Goal: Information Seeking & Learning: Compare options

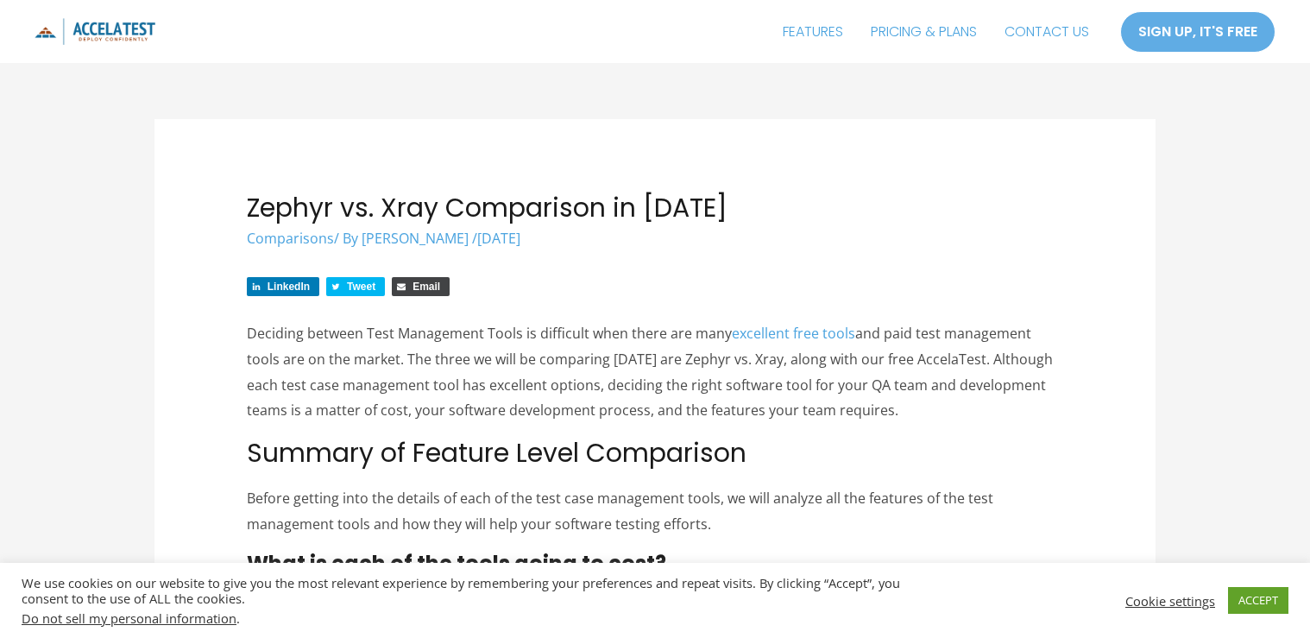
scroll to position [138, 0]
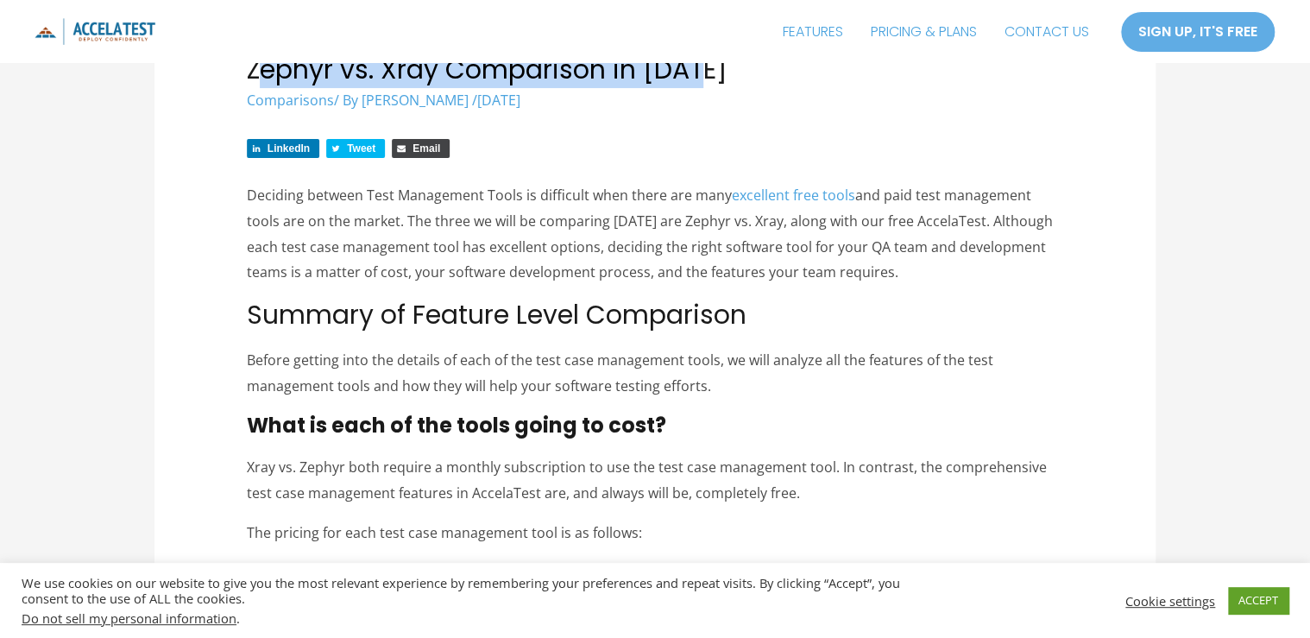
drag, startPoint x: 280, startPoint y: 111, endPoint x: 865, endPoint y: 87, distance: 585.5
click at [865, 85] on h1 "Zephyr vs. Xray Comparison in 2024" at bounding box center [655, 69] width 817 height 31
drag, startPoint x: 865, startPoint y: 87, endPoint x: 949, endPoint y: 252, distance: 185.2
click at [855, 204] on link "excellent free tools" at bounding box center [793, 195] width 123 height 19
click at [488, 85] on h1 "Zephyr vs. Xray Comparison in 2024" at bounding box center [655, 69] width 817 height 31
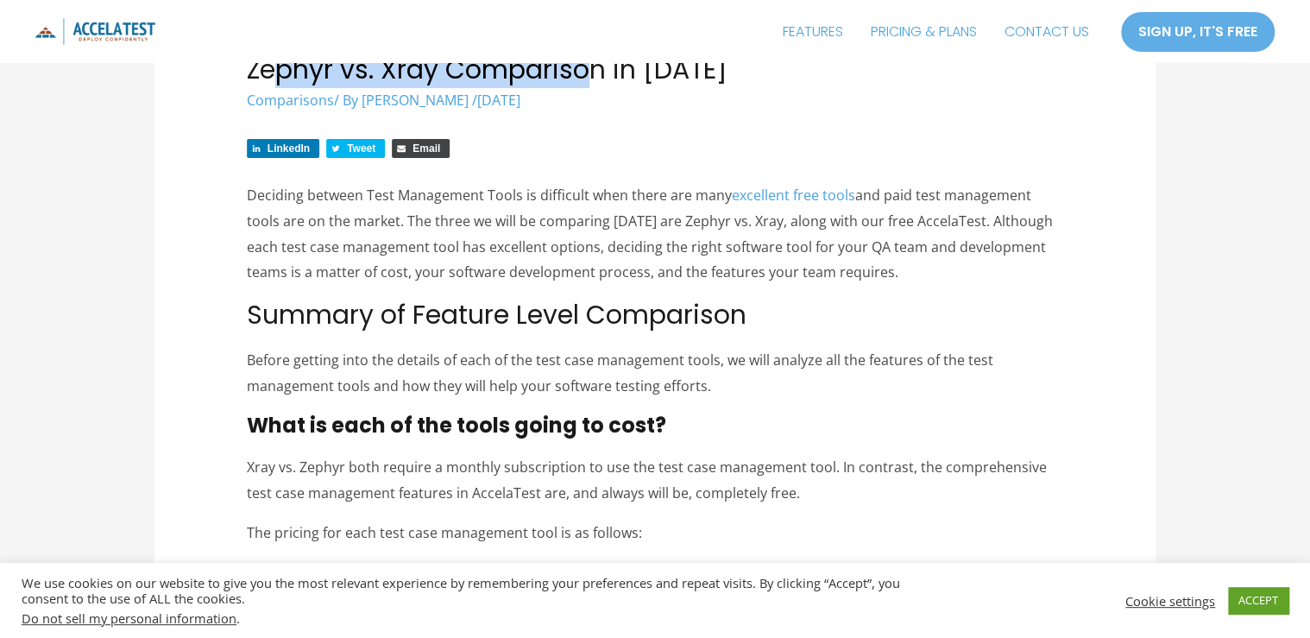
drag, startPoint x: 311, startPoint y: 110, endPoint x: 691, endPoint y: 108, distance: 379.7
click at [691, 85] on h1 "Zephyr vs. Xray Comparison in 2024" at bounding box center [655, 69] width 817 height 31
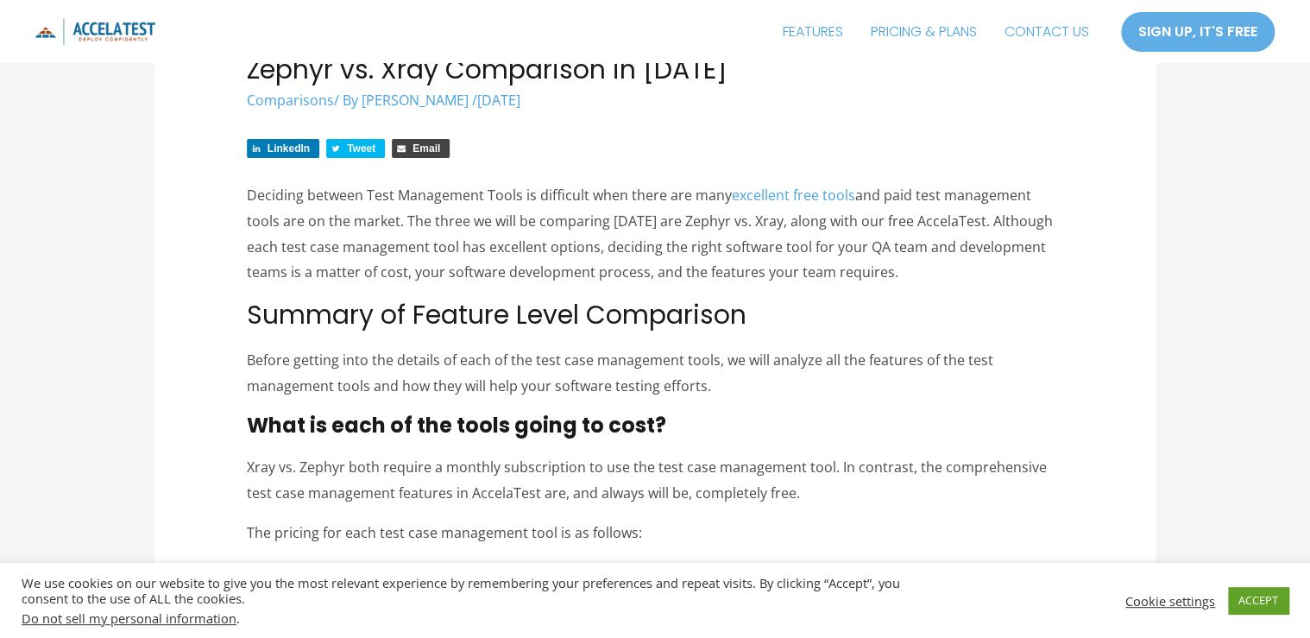
drag, startPoint x: 691, startPoint y: 108, endPoint x: 765, endPoint y: 249, distance: 159.0
click at [765, 249] on p "Deciding between Test Management Tools is difficult when there are many excelle…" at bounding box center [655, 234] width 817 height 103
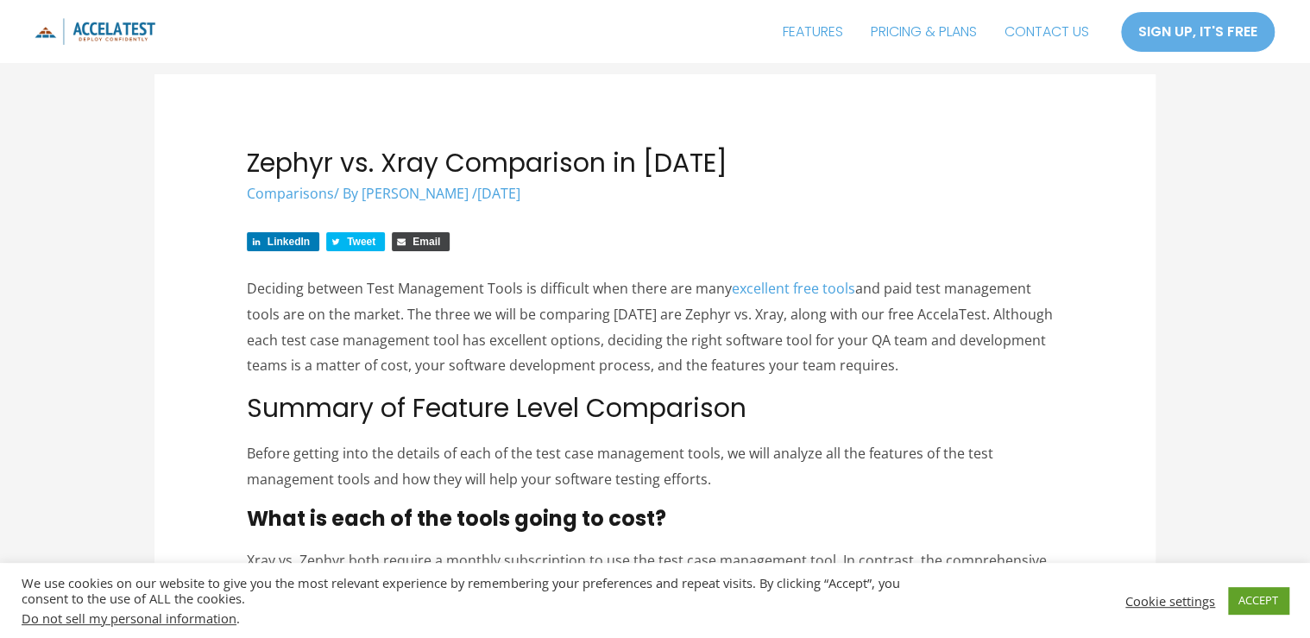
scroll to position [69, 0]
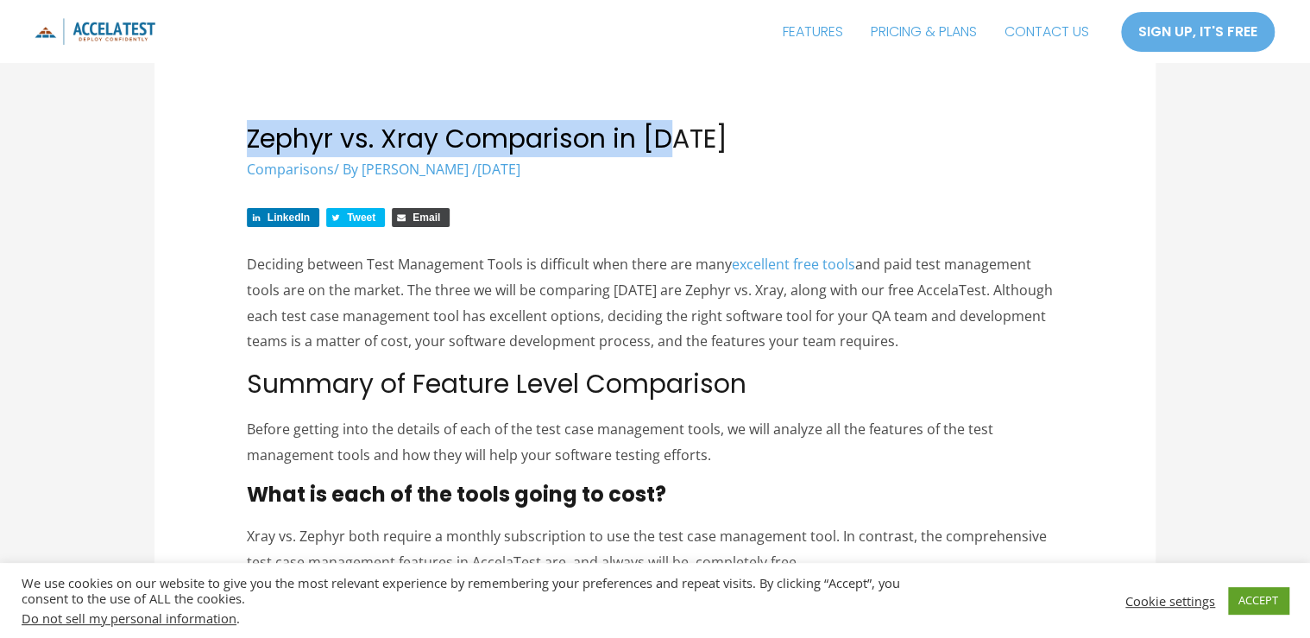
drag, startPoint x: 272, startPoint y: 179, endPoint x: 804, endPoint y: 177, distance: 532.4
click at [804, 154] on h1 "Zephyr vs. Xray Comparison in 2024" at bounding box center [655, 138] width 817 height 31
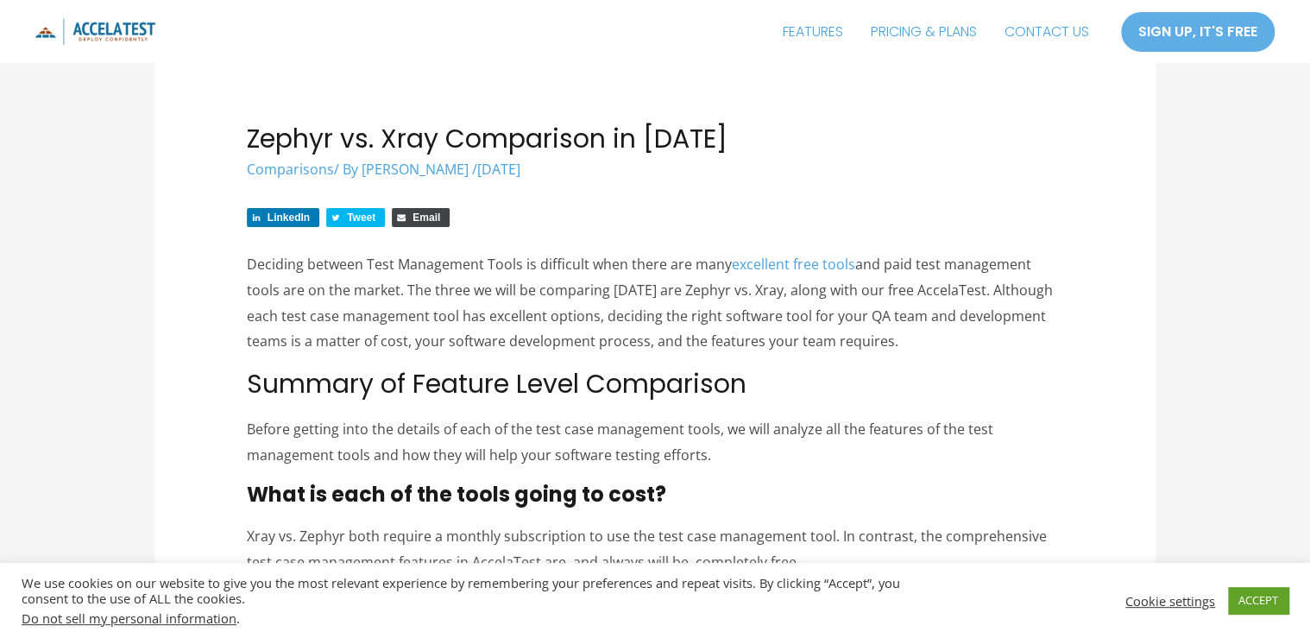
click at [541, 355] on p "Deciding between Test Management Tools is difficult when there are many excelle…" at bounding box center [655, 303] width 817 height 103
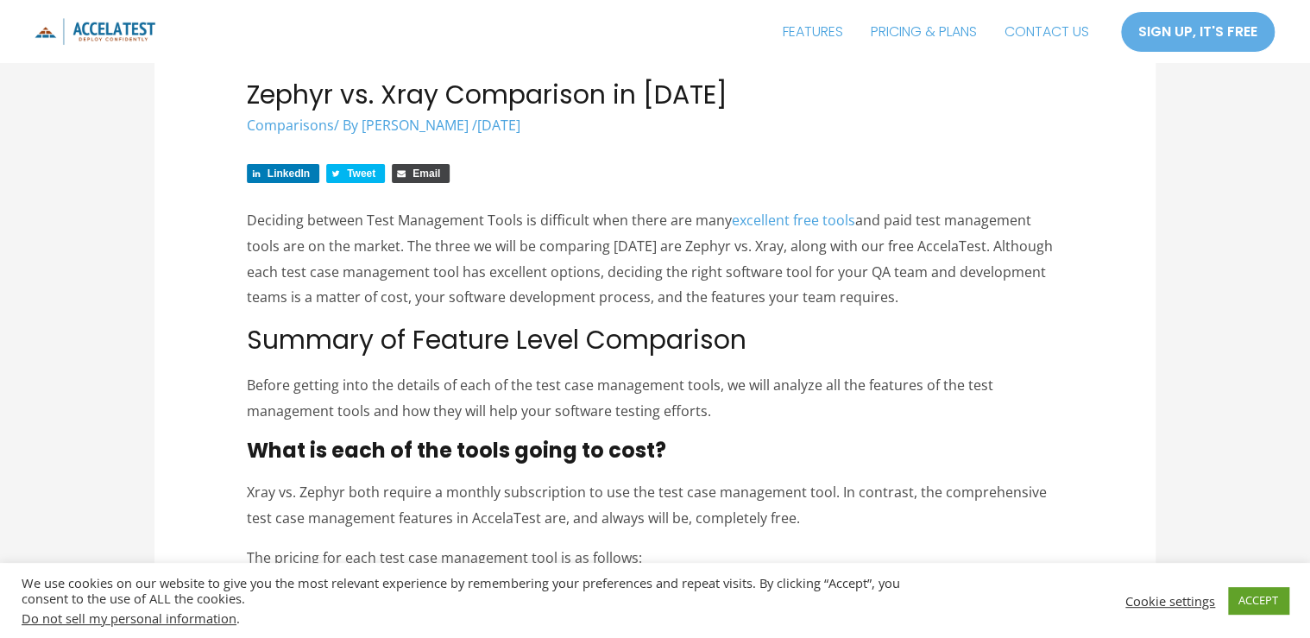
scroll to position [138, 0]
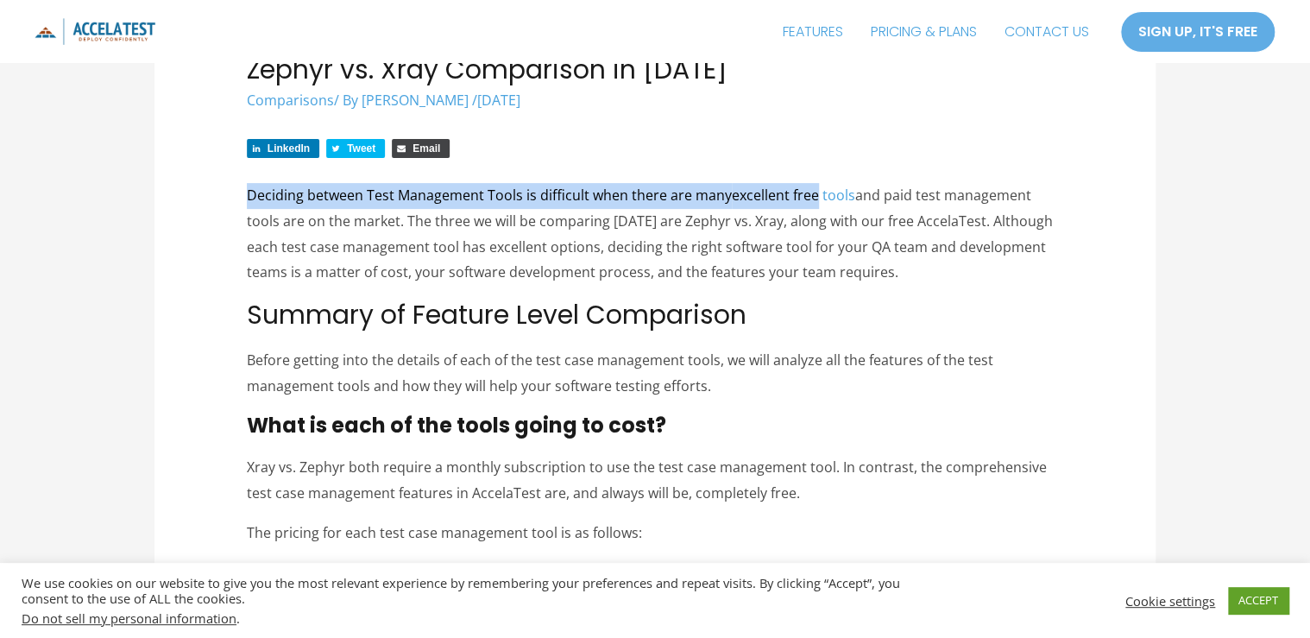
drag, startPoint x: 266, startPoint y: 256, endPoint x: 1001, endPoint y: 256, distance: 735.2
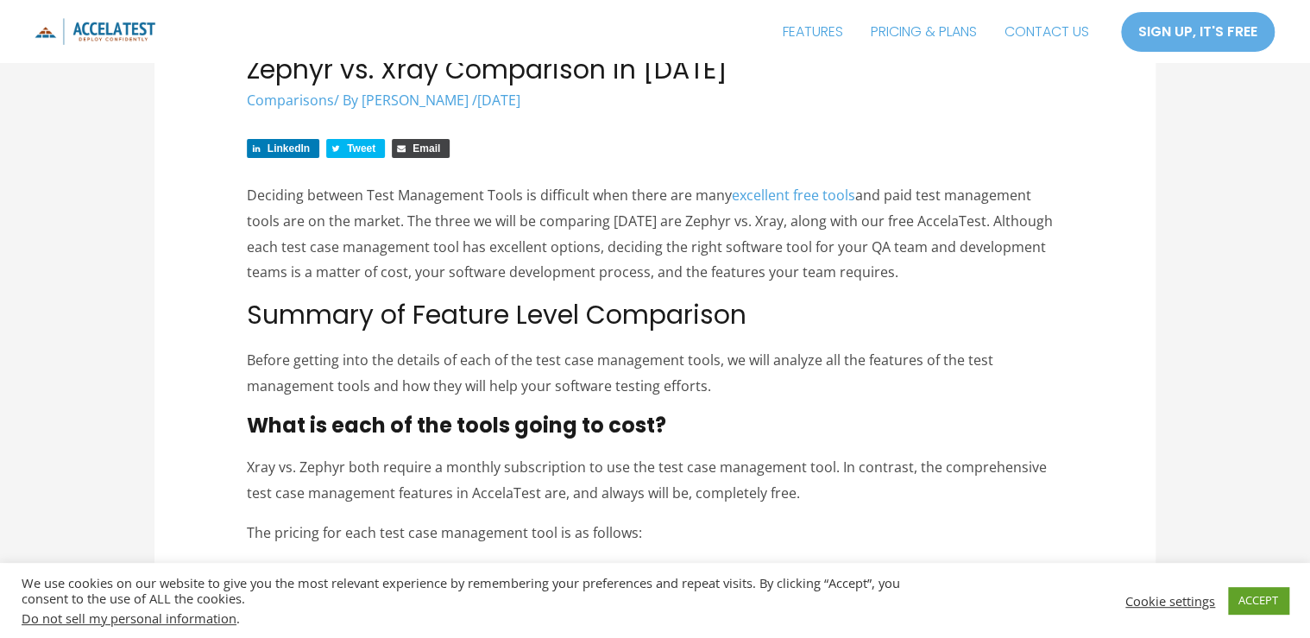
drag, startPoint x: 1001, startPoint y: 256, endPoint x: 635, endPoint y: 275, distance: 366.3
click at [708, 283] on p "Deciding between Test Management Tools is difficult when there are many excelle…" at bounding box center [655, 234] width 817 height 103
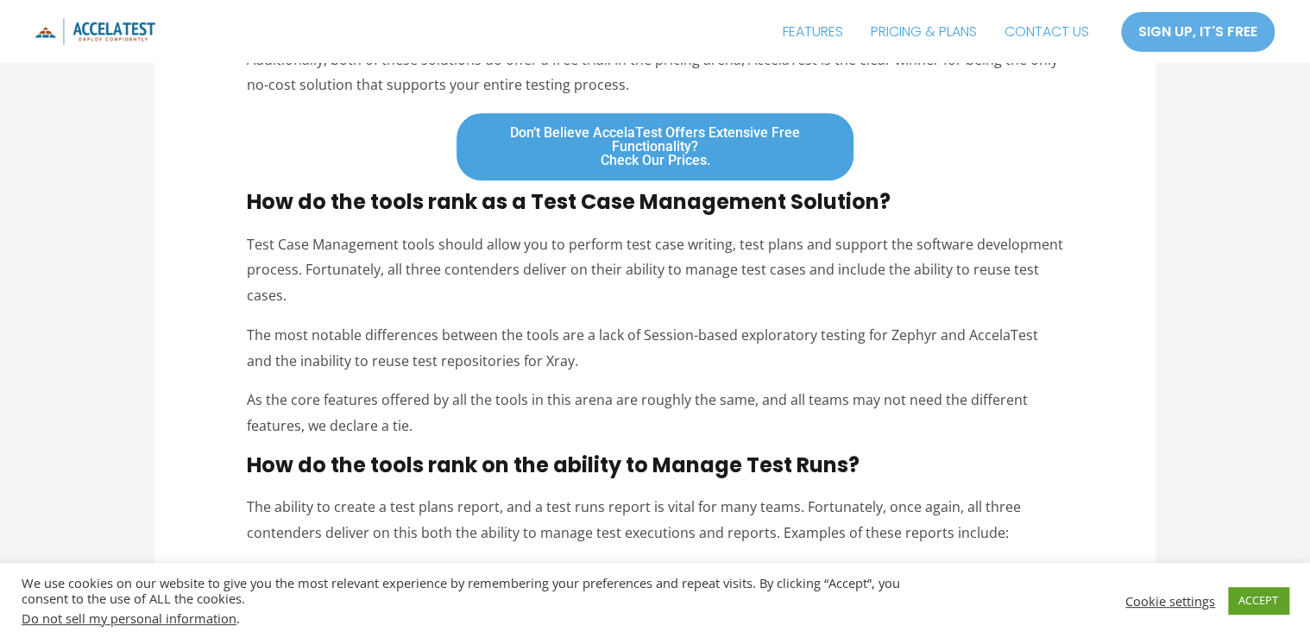
scroll to position [759, 0]
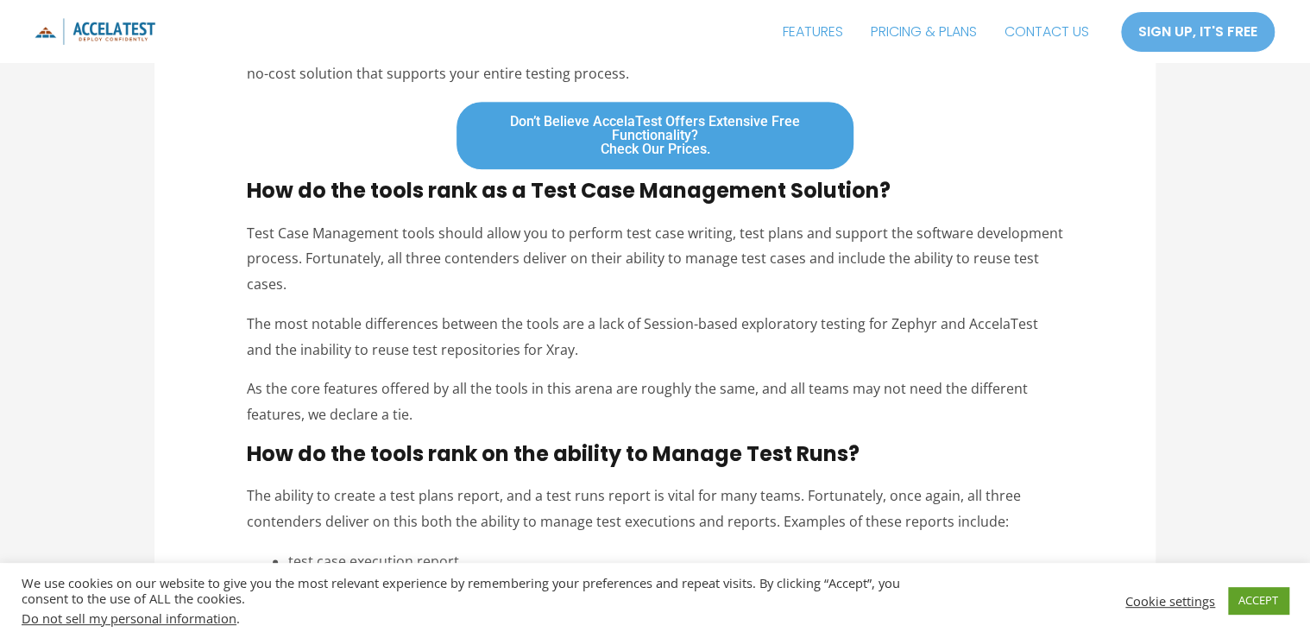
drag, startPoint x: 322, startPoint y: 197, endPoint x: 673, endPoint y: 195, distance: 351.2
drag, startPoint x: 321, startPoint y: 227, endPoint x: 431, endPoint y: 234, distance: 110.7
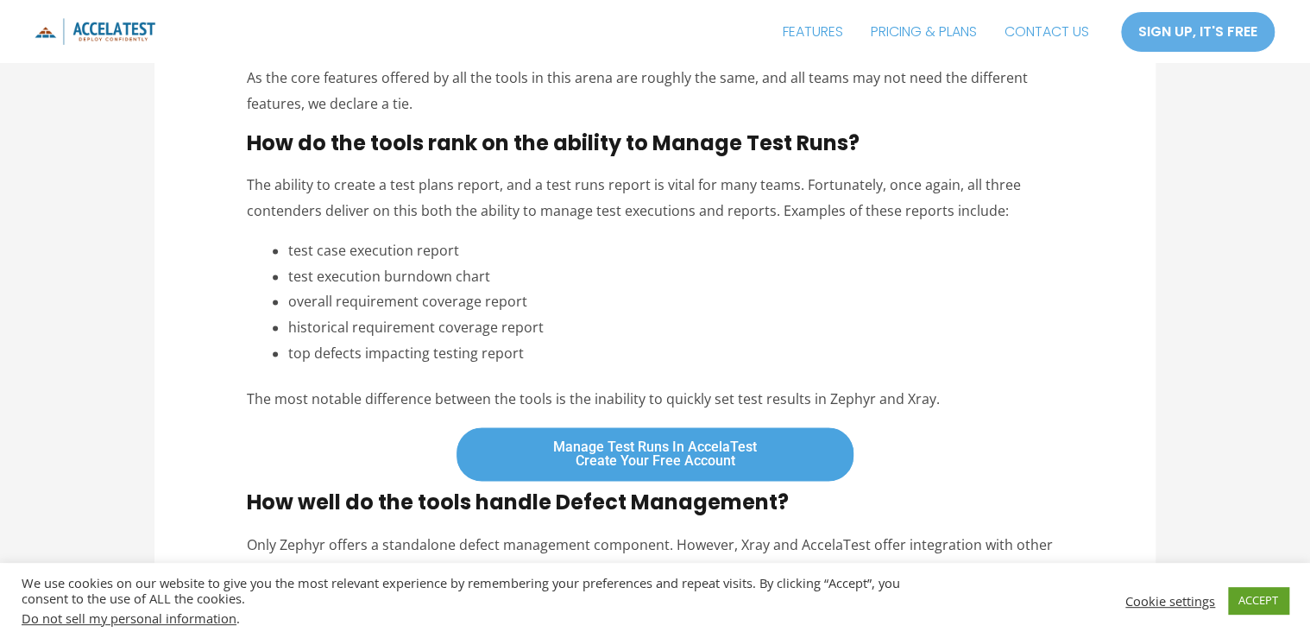
scroll to position [1104, 0]
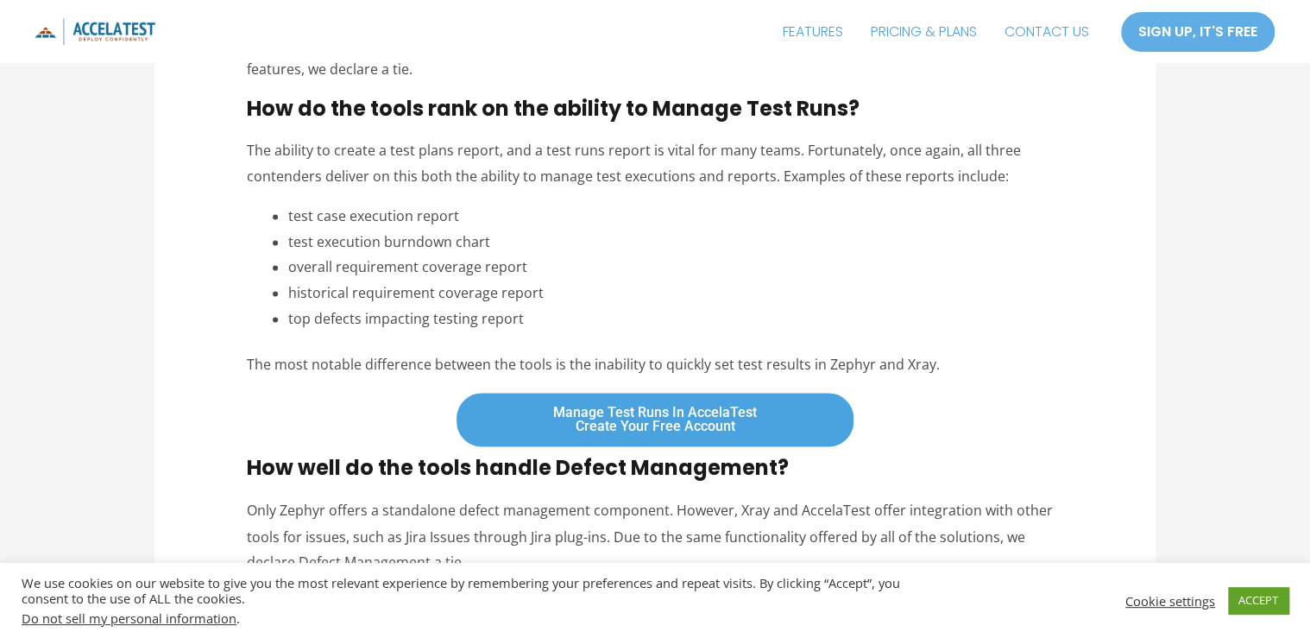
drag, startPoint x: 279, startPoint y: 135, endPoint x: 444, endPoint y: 193, distance: 174.7
drag, startPoint x: 444, startPoint y: 193, endPoint x: 476, endPoint y: 293, distance: 104.5
drag, startPoint x: 307, startPoint y: 209, endPoint x: 984, endPoint y: 216, distance: 676.5
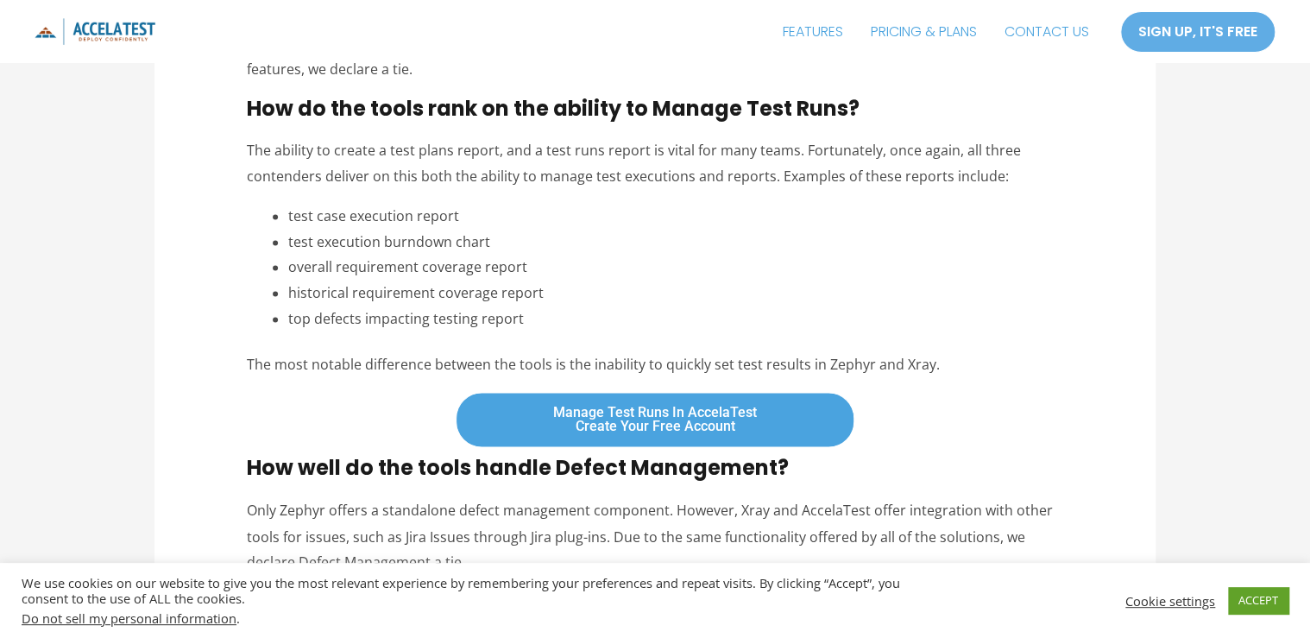
drag, startPoint x: 984, startPoint y: 216, endPoint x: 772, endPoint y: 250, distance: 214.2
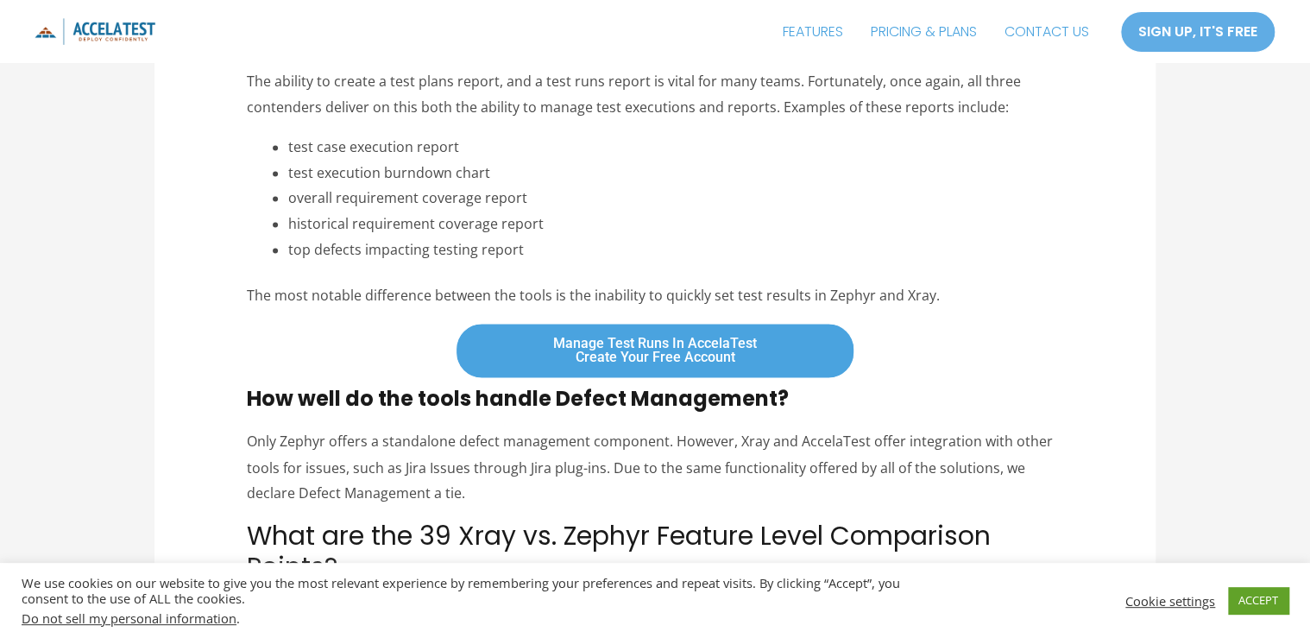
drag, startPoint x: 298, startPoint y: 245, endPoint x: 1041, endPoint y: 258, distance: 743.0
drag, startPoint x: 299, startPoint y: 290, endPoint x: 901, endPoint y: 299, distance: 601.5
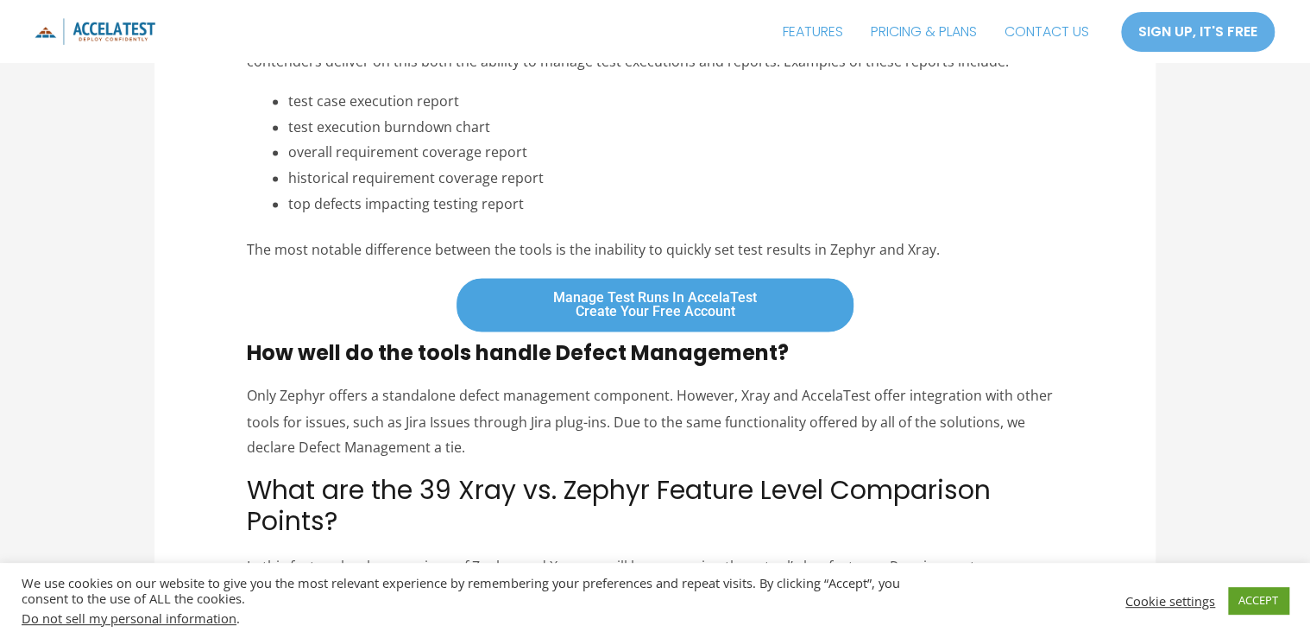
scroll to position [1243, 0]
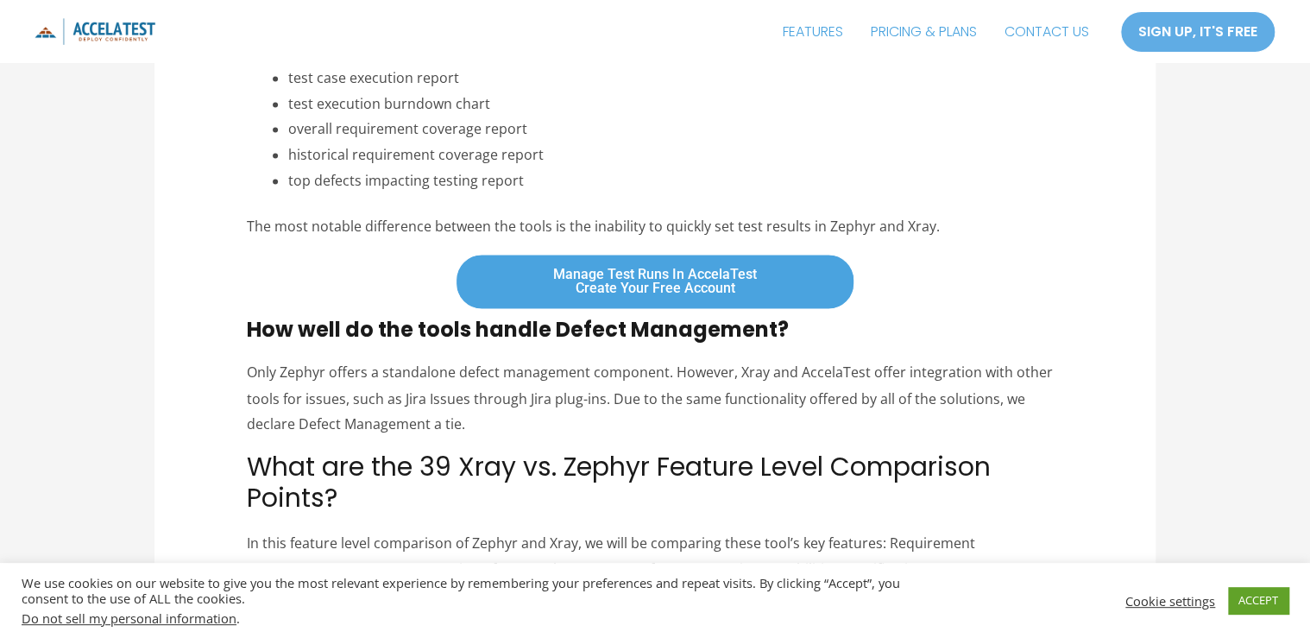
drag, startPoint x: 274, startPoint y: 270, endPoint x: 991, endPoint y: 277, distance: 717.1
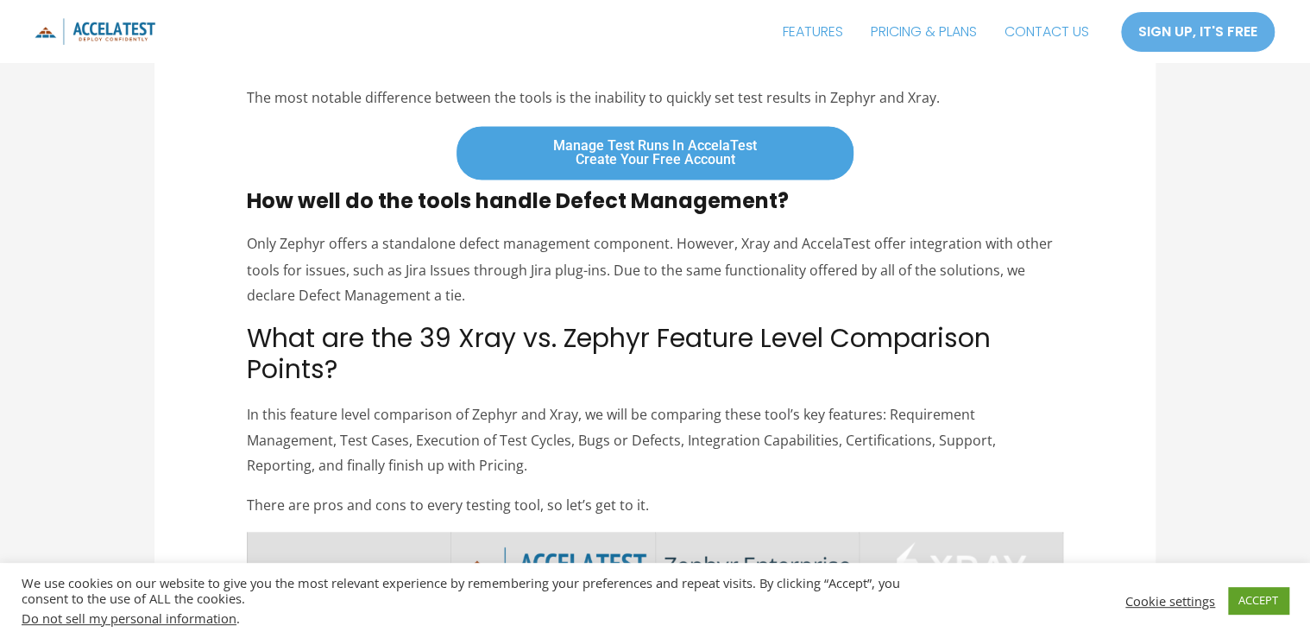
scroll to position [1381, 0]
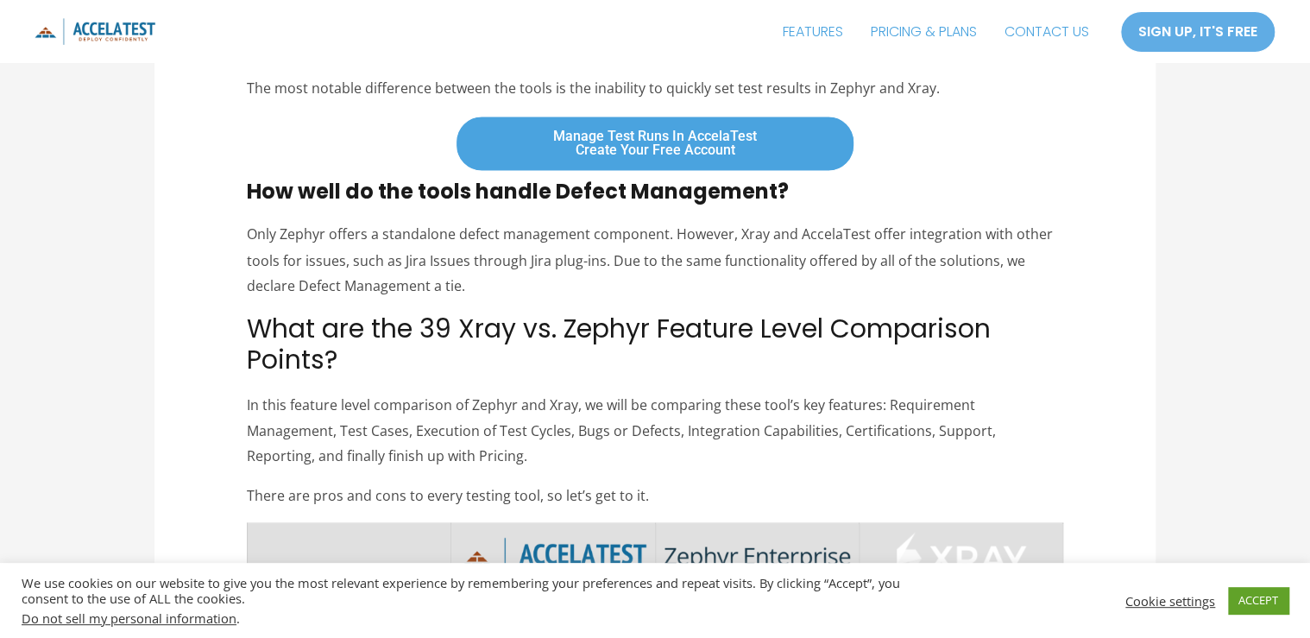
drag, startPoint x: 293, startPoint y: 204, endPoint x: 988, endPoint y: 221, distance: 694.8
drag, startPoint x: 988, startPoint y: 221, endPoint x: 691, endPoint y: 271, distance: 301.0
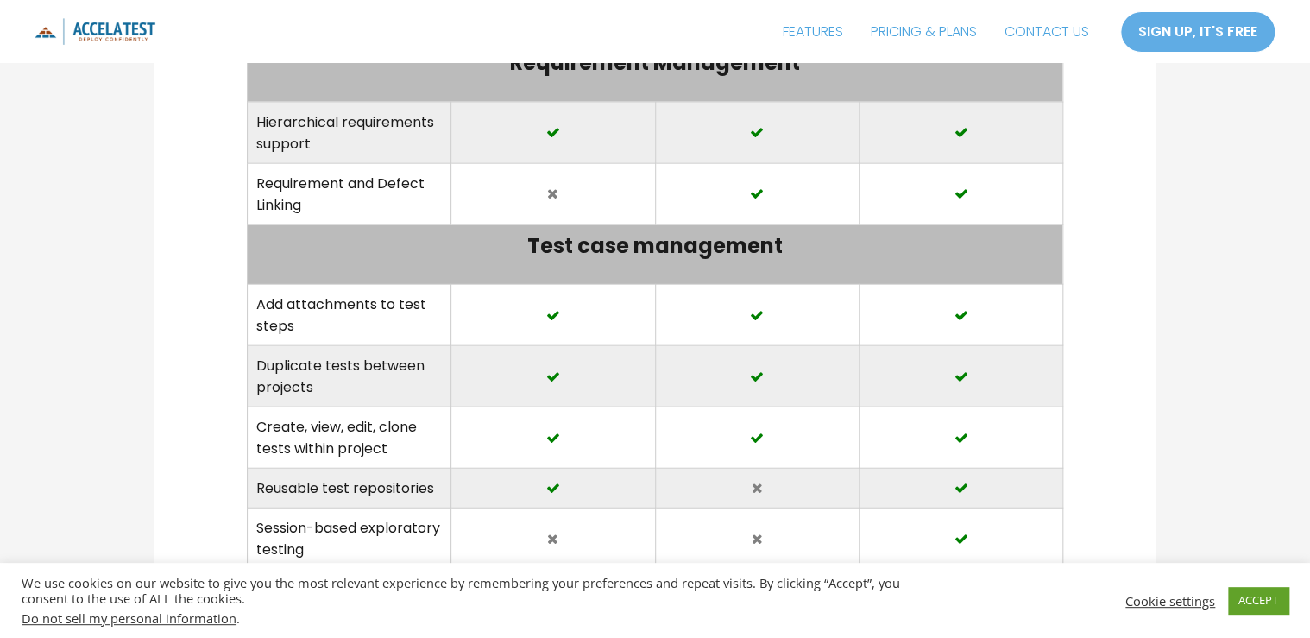
scroll to position [1933, 0]
drag, startPoint x: 273, startPoint y: 204, endPoint x: 1040, endPoint y: 212, distance: 767.1
drag, startPoint x: 300, startPoint y: 240, endPoint x: 1029, endPoint y: 241, distance: 729.1
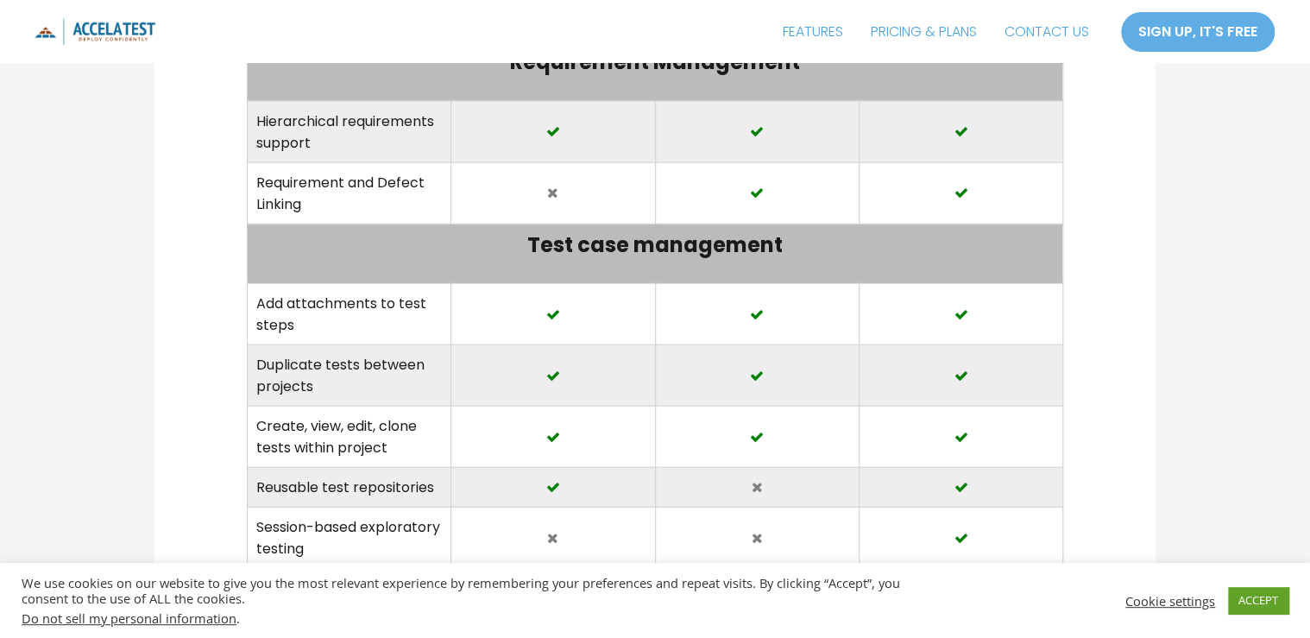
drag, startPoint x: 252, startPoint y: 263, endPoint x: 1027, endPoint y: 264, distance: 774.9
drag, startPoint x: 1027, startPoint y: 264, endPoint x: 581, endPoint y: 274, distance: 446.2
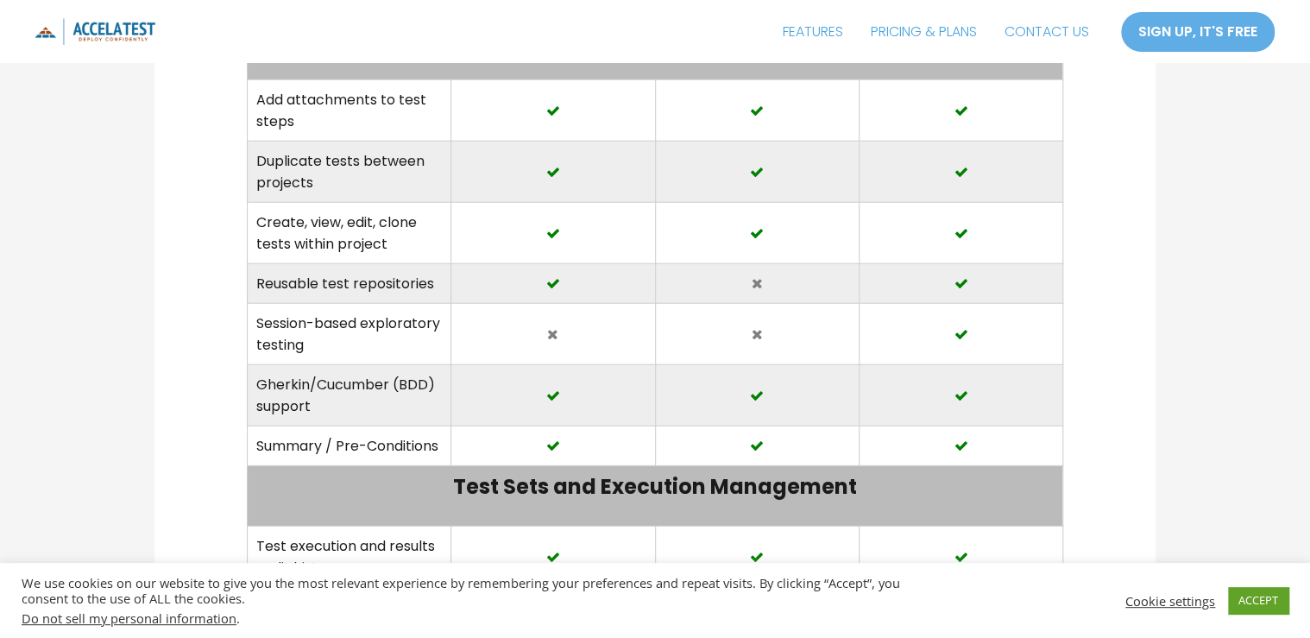
scroll to position [2140, 0]
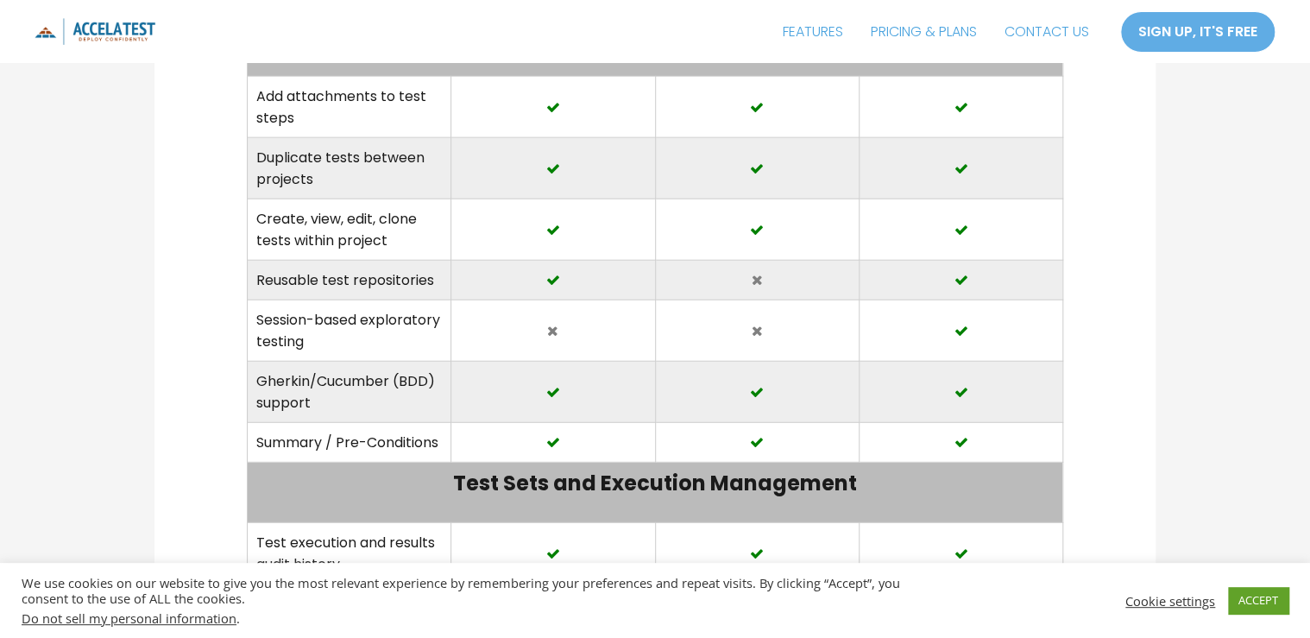
drag, startPoint x: 311, startPoint y: 113, endPoint x: 746, endPoint y: 162, distance: 437.7
drag, startPoint x: 746, startPoint y: 162, endPoint x: 764, endPoint y: 190, distance: 33.0
drag, startPoint x: 487, startPoint y: 109, endPoint x: 1001, endPoint y: 142, distance: 515.3
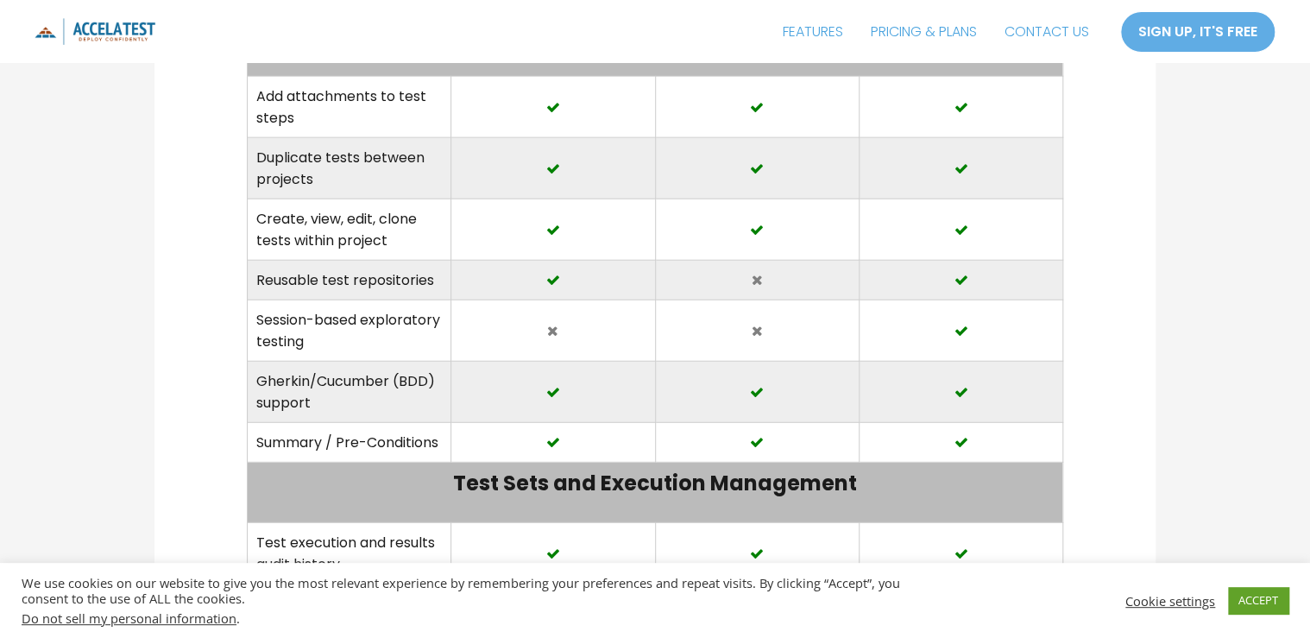
drag, startPoint x: 1001, startPoint y: 142, endPoint x: 648, endPoint y: 181, distance: 355.1
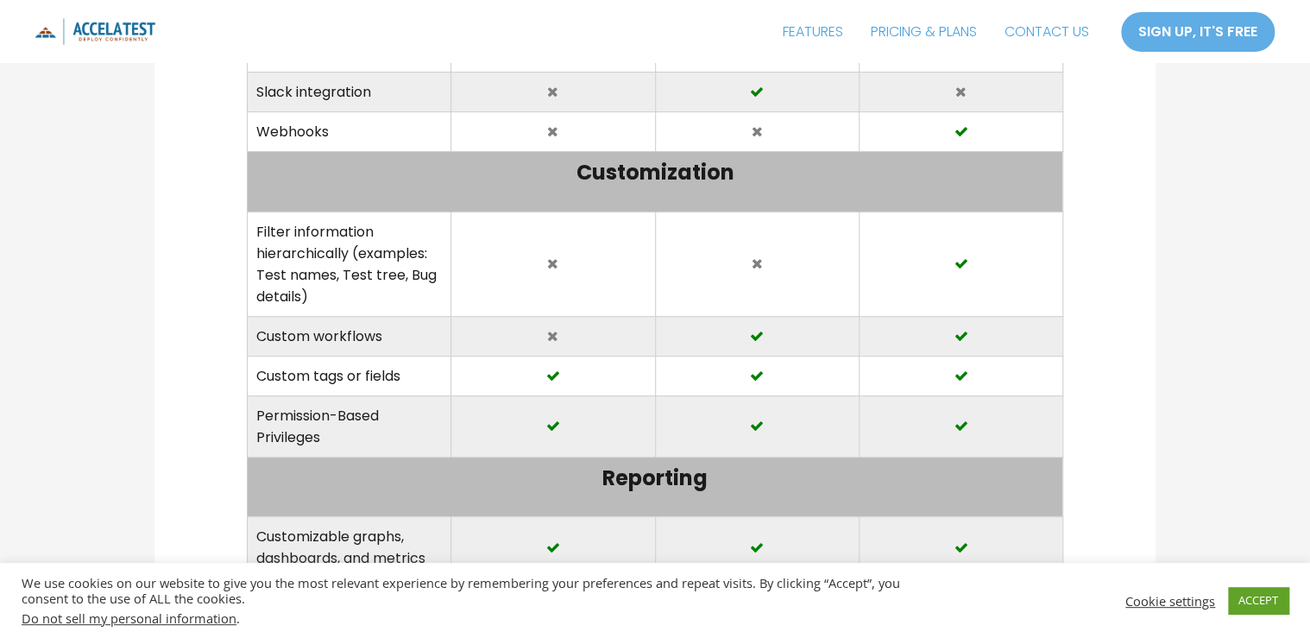
scroll to position [3590, 0]
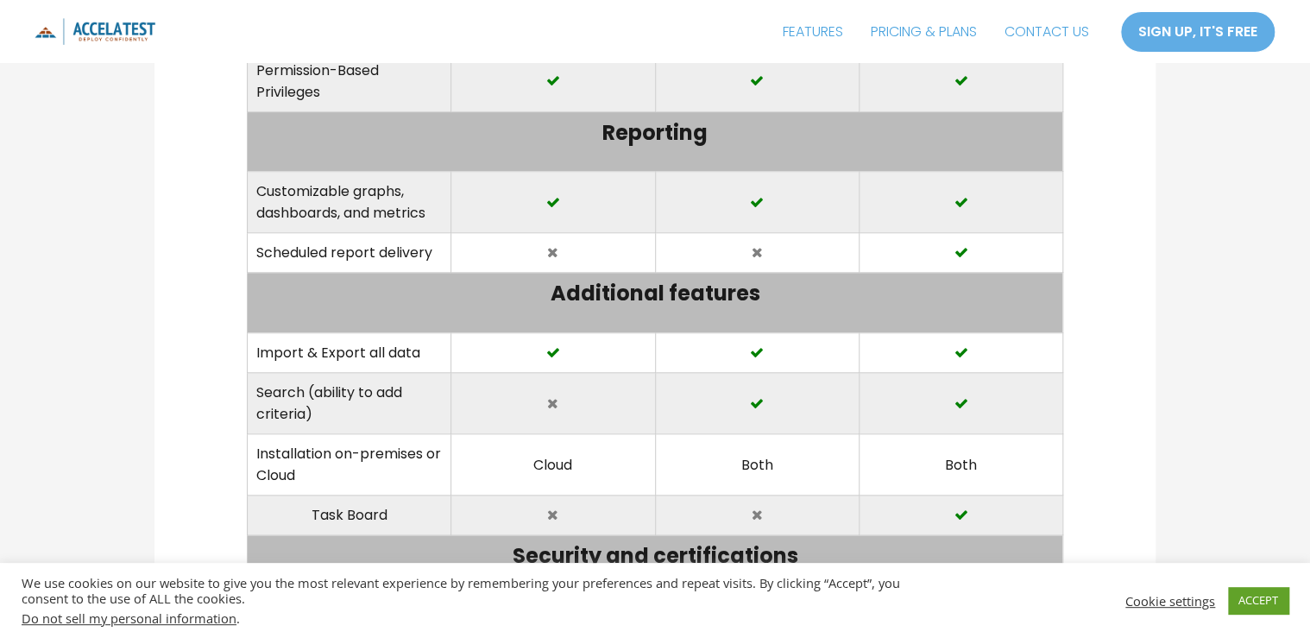
scroll to position [3935, 0]
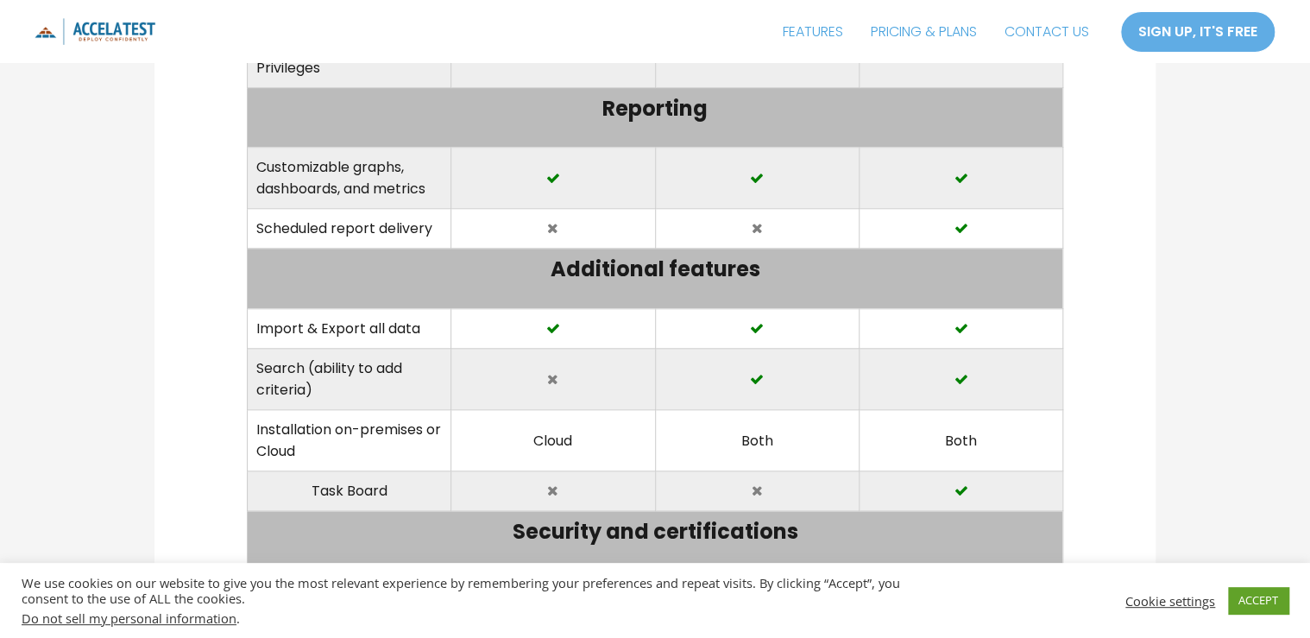
drag, startPoint x: 305, startPoint y: 231, endPoint x: 418, endPoint y: 255, distance: 115.4
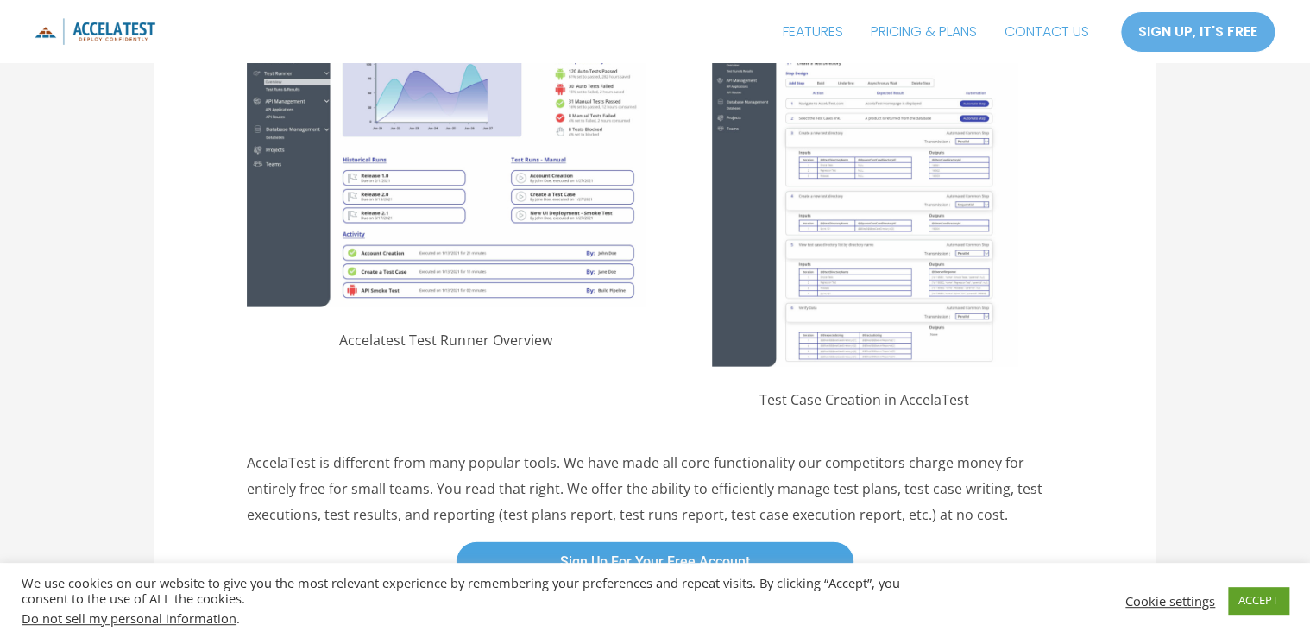
scroll to position [5039, 0]
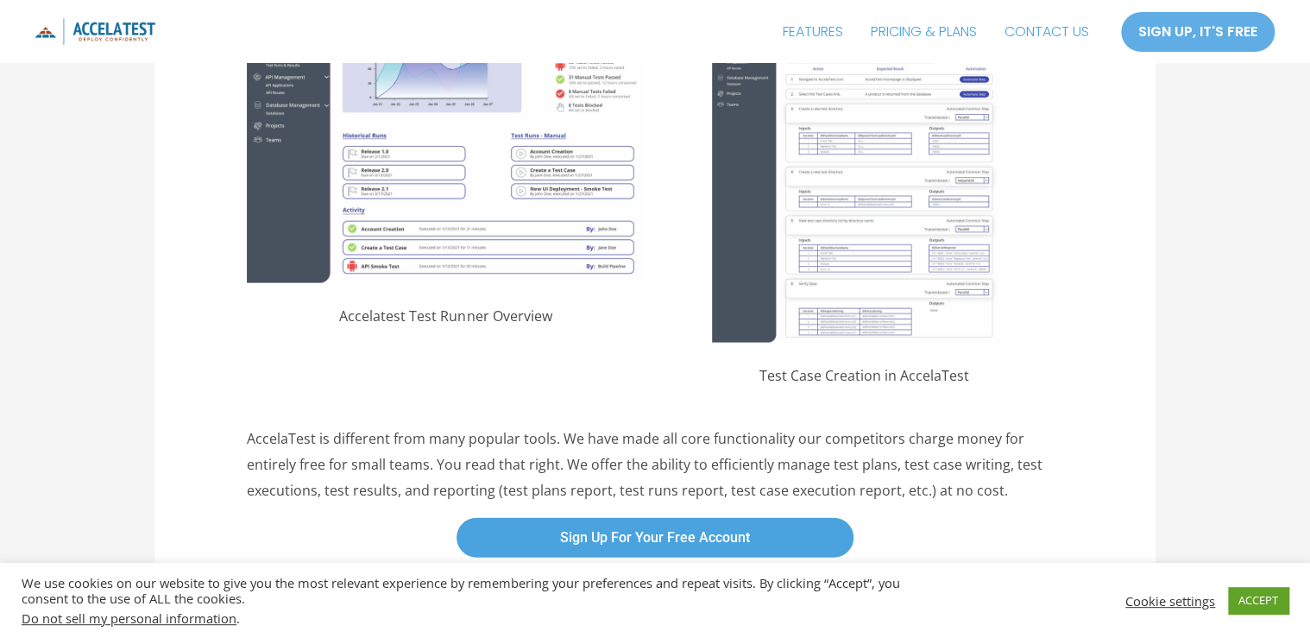
drag, startPoint x: 337, startPoint y: 244, endPoint x: 278, endPoint y: 244, distance: 59.5
drag, startPoint x: 278, startPoint y: 244, endPoint x: 291, endPoint y: 239, distance: 13.9
copy td "Soc 2"
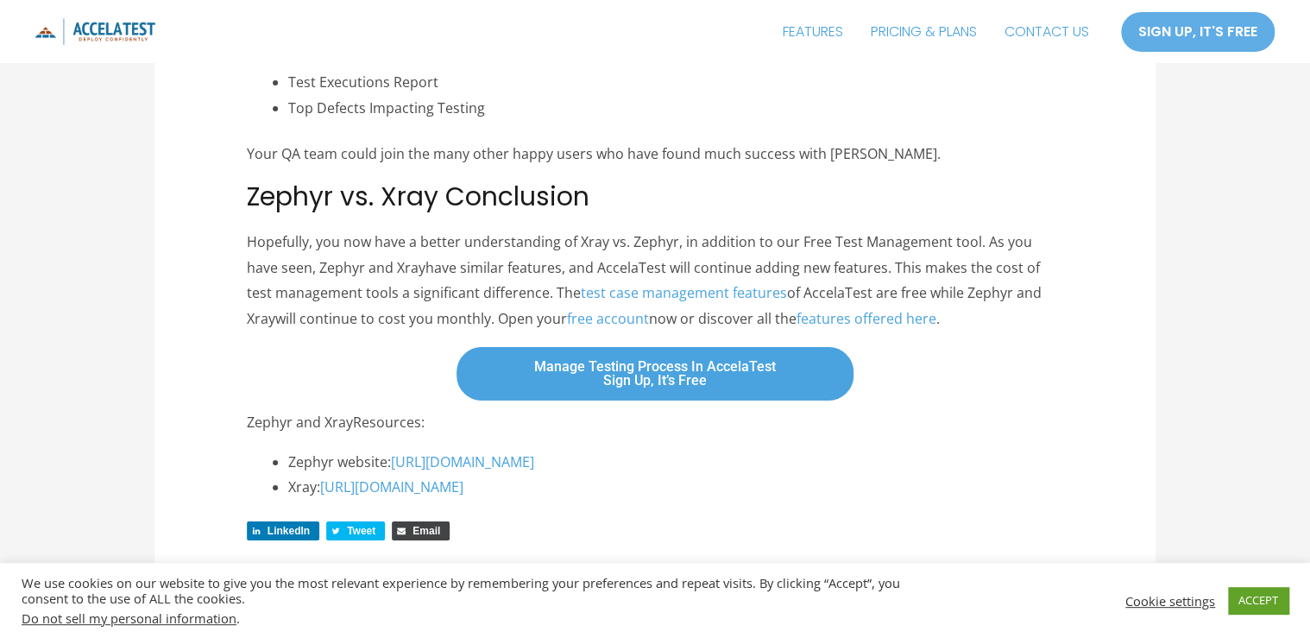
scroll to position [6351, 0]
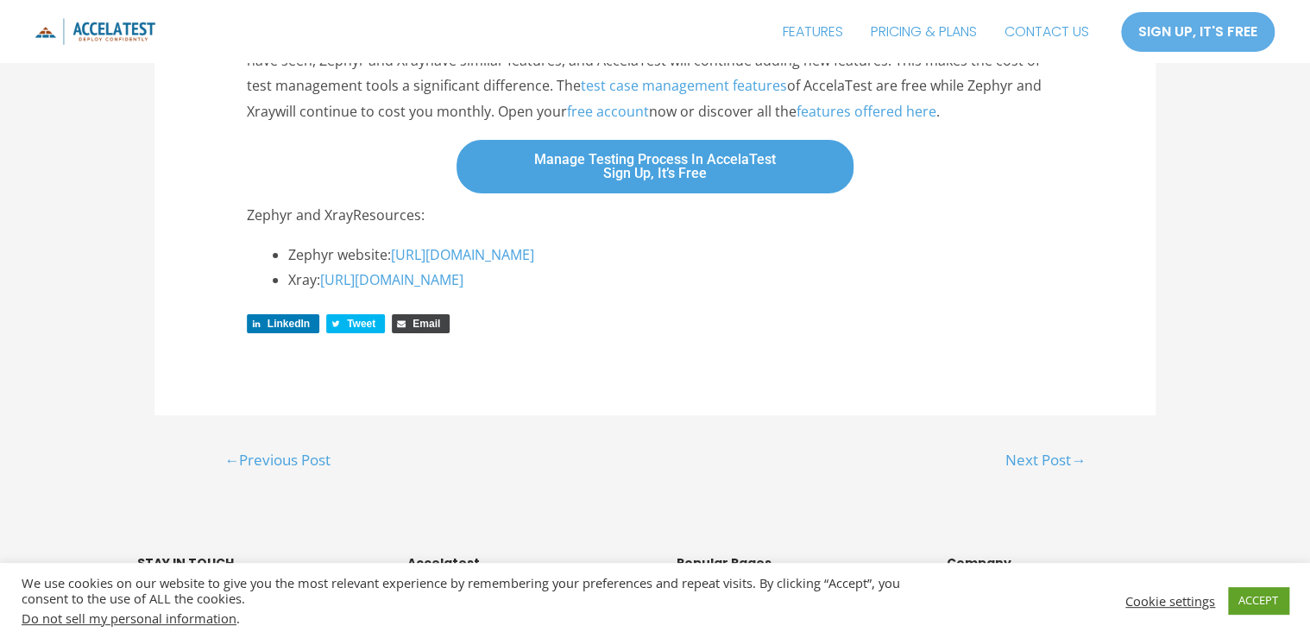
drag, startPoint x: 283, startPoint y: 267, endPoint x: 1018, endPoint y: 267, distance: 735.2
drag, startPoint x: 1018, startPoint y: 267, endPoint x: 866, endPoint y: 304, distance: 156.1
drag, startPoint x: 280, startPoint y: 293, endPoint x: 639, endPoint y: 293, distance: 359.8
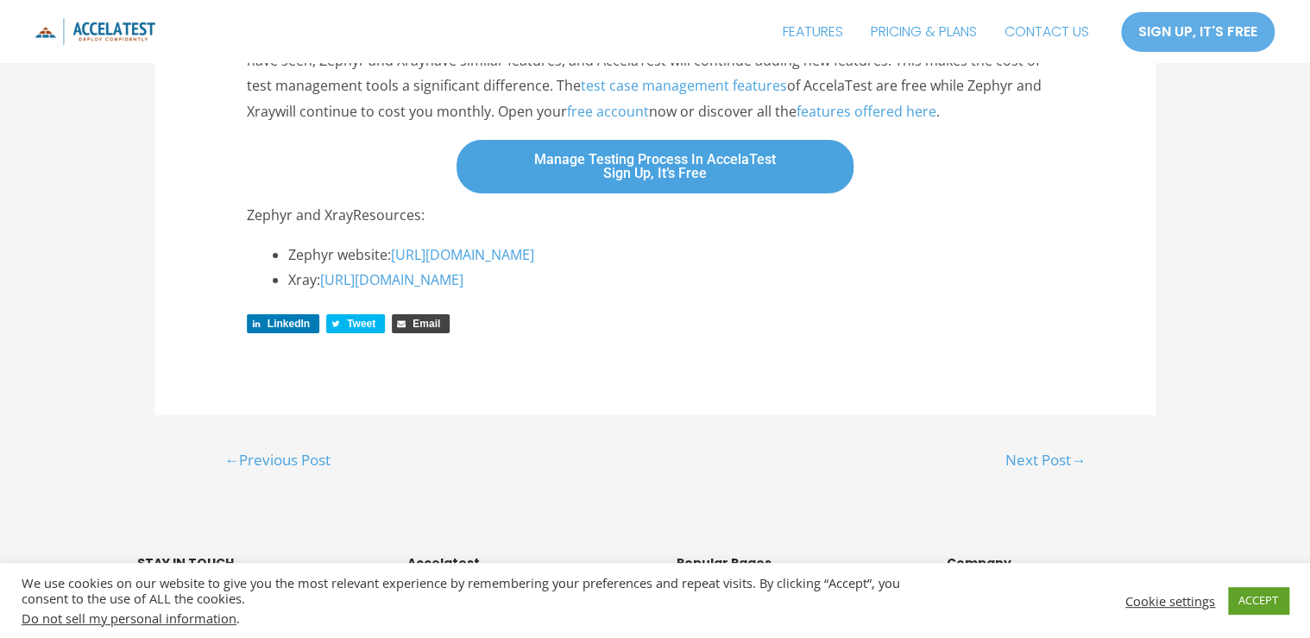
drag, startPoint x: 639, startPoint y: 293, endPoint x: 449, endPoint y: 324, distance: 193.3
drag, startPoint x: 276, startPoint y: 347, endPoint x: 1033, endPoint y: 352, distance: 756.8
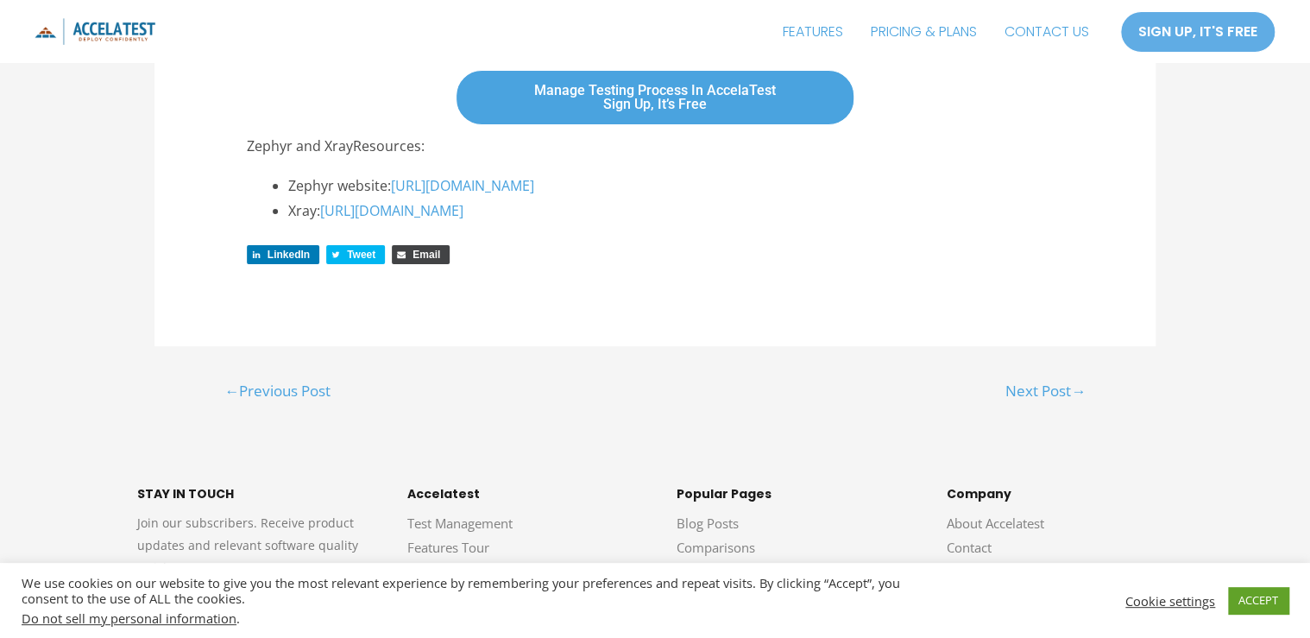
scroll to position [6489, 0]
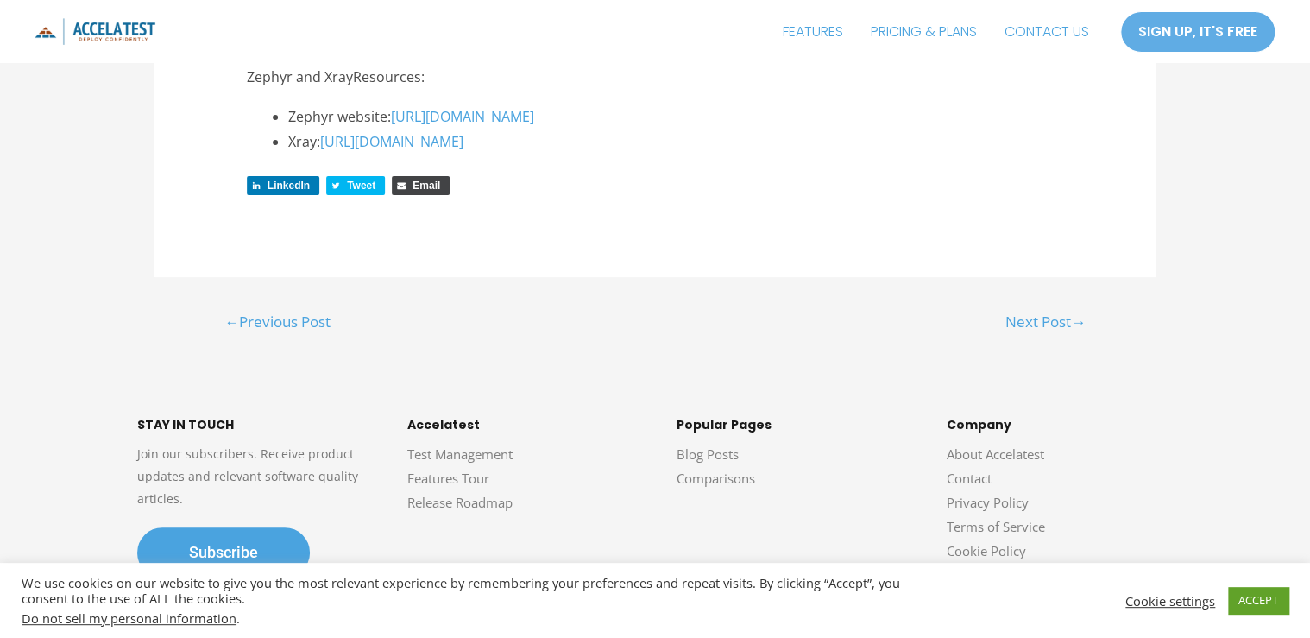
drag, startPoint x: 330, startPoint y: 249, endPoint x: 483, endPoint y: 252, distance: 152.7
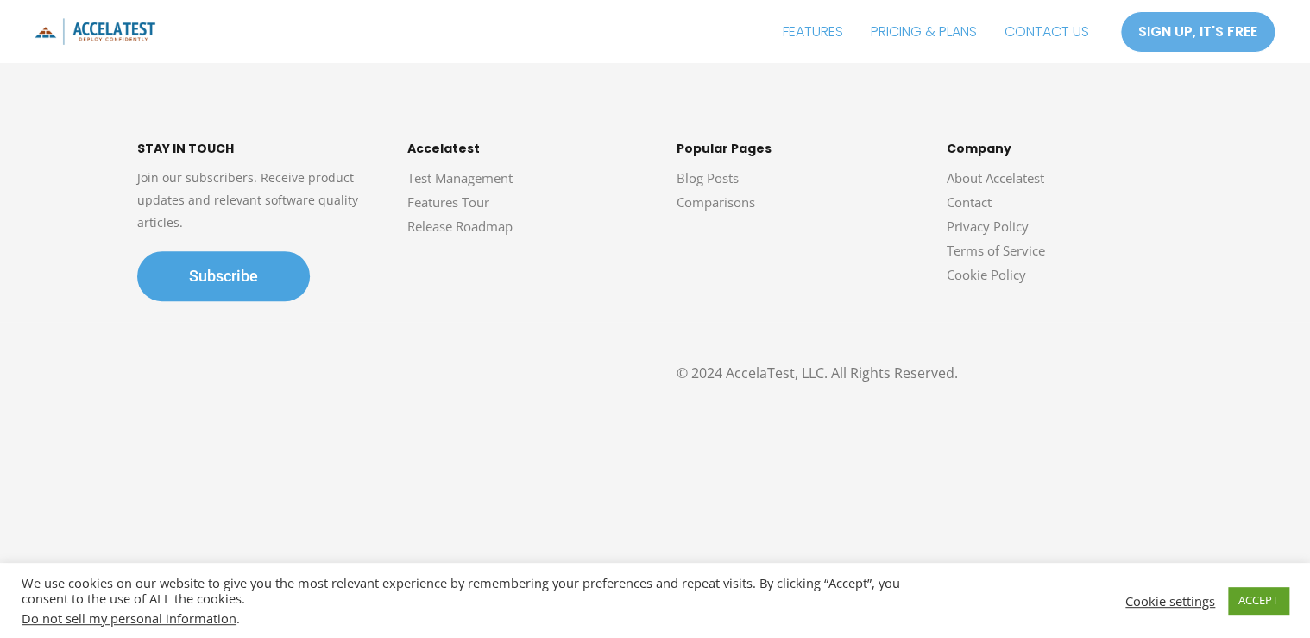
scroll to position [6903, 0]
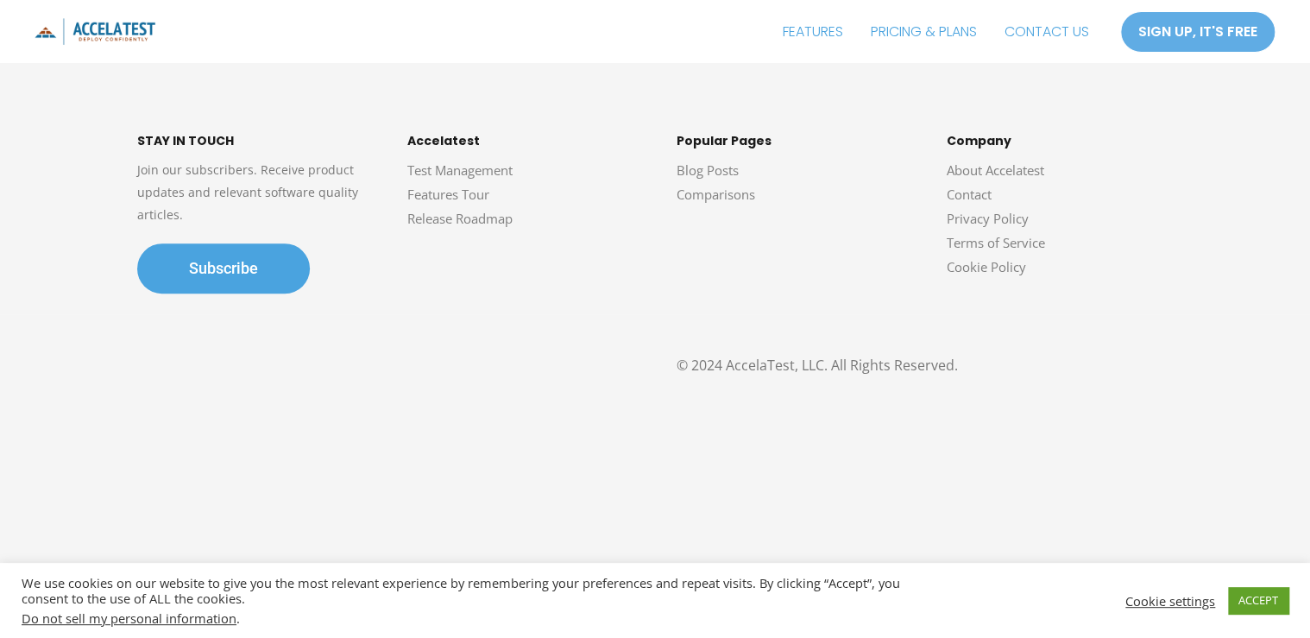
drag, startPoint x: 576, startPoint y: 191, endPoint x: 998, endPoint y: 193, distance: 422.8
drag, startPoint x: 998, startPoint y: 193, endPoint x: 787, endPoint y: 261, distance: 222.1
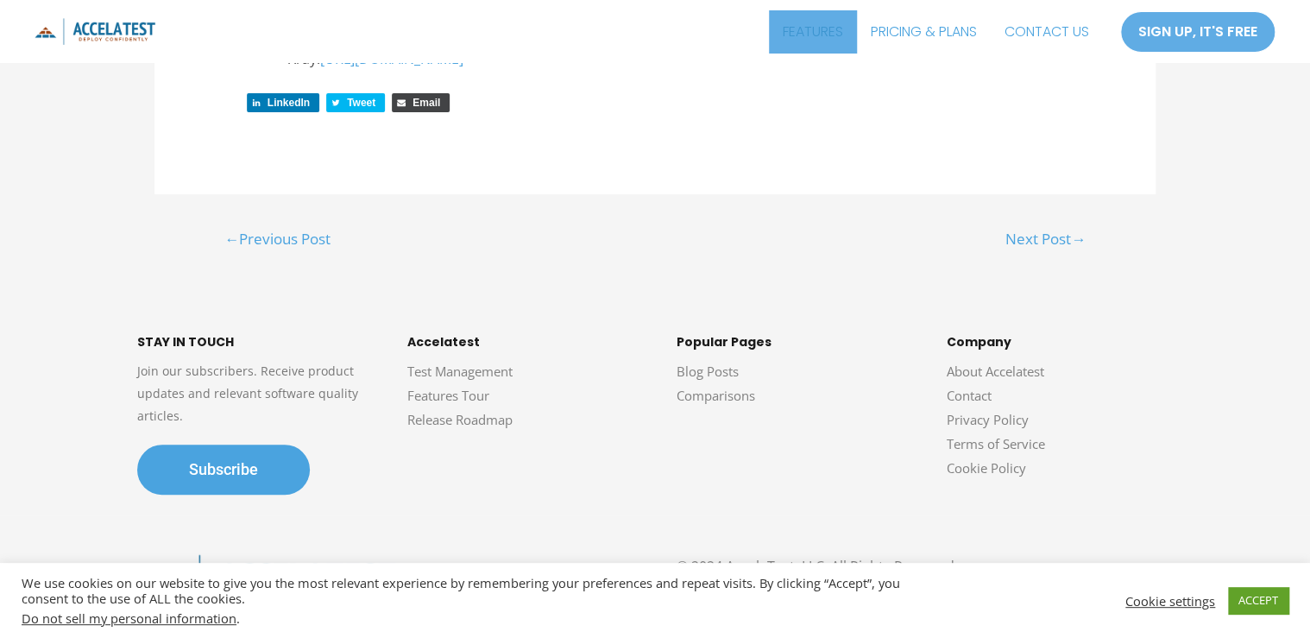
scroll to position [7938, 0]
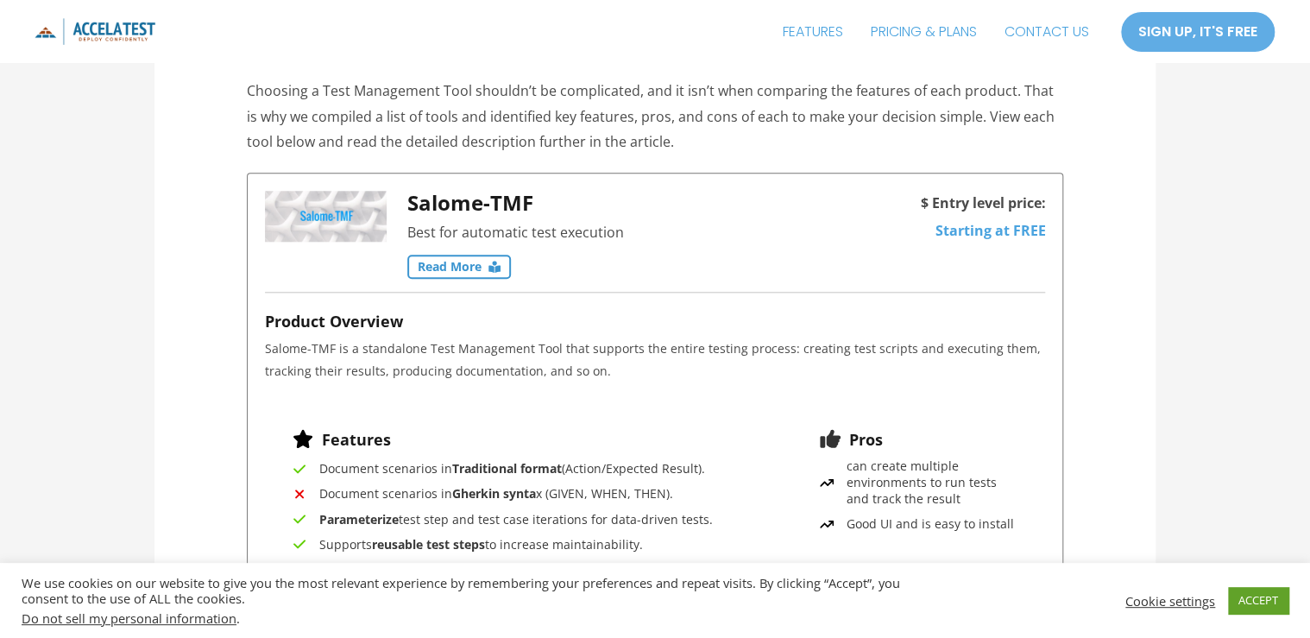
scroll to position [828, 0]
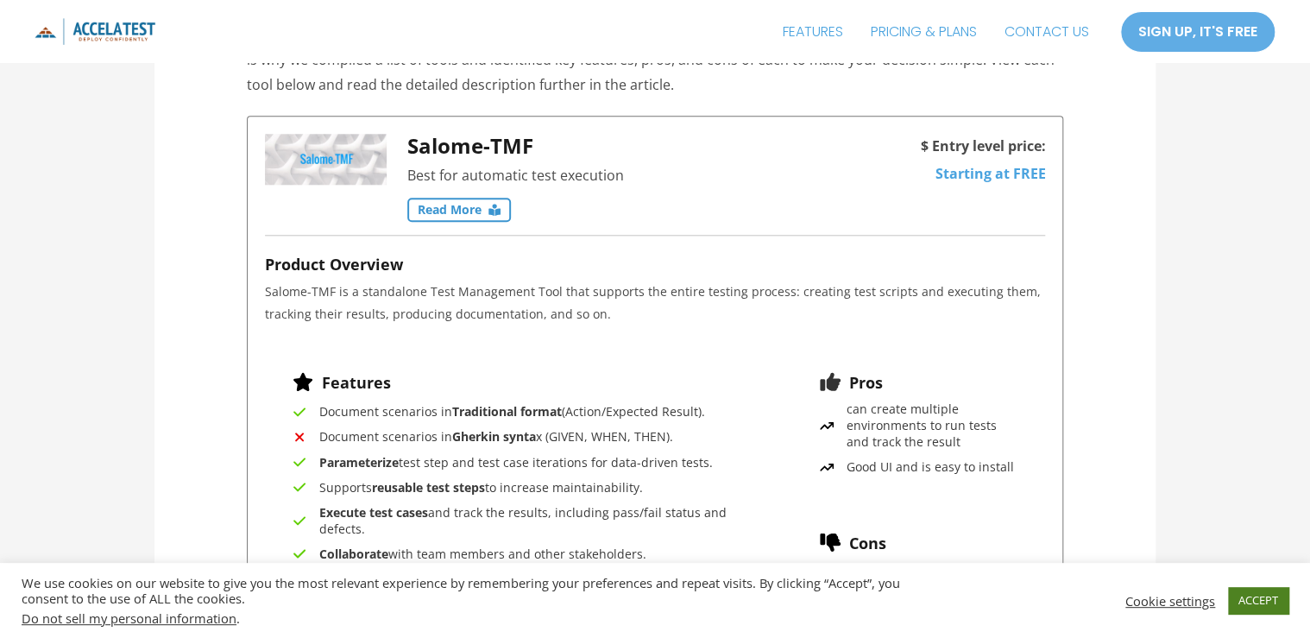
click at [1267, 588] on link "ACCEPT" at bounding box center [1258, 600] width 60 height 27
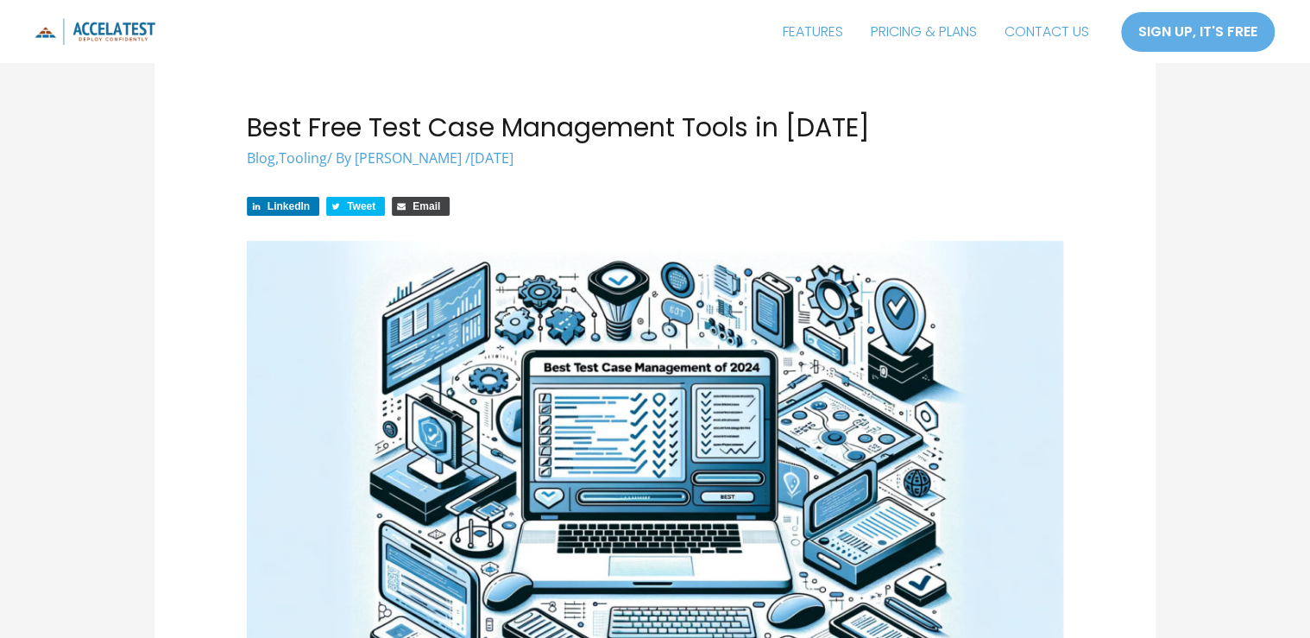
scroll to position [0, 0]
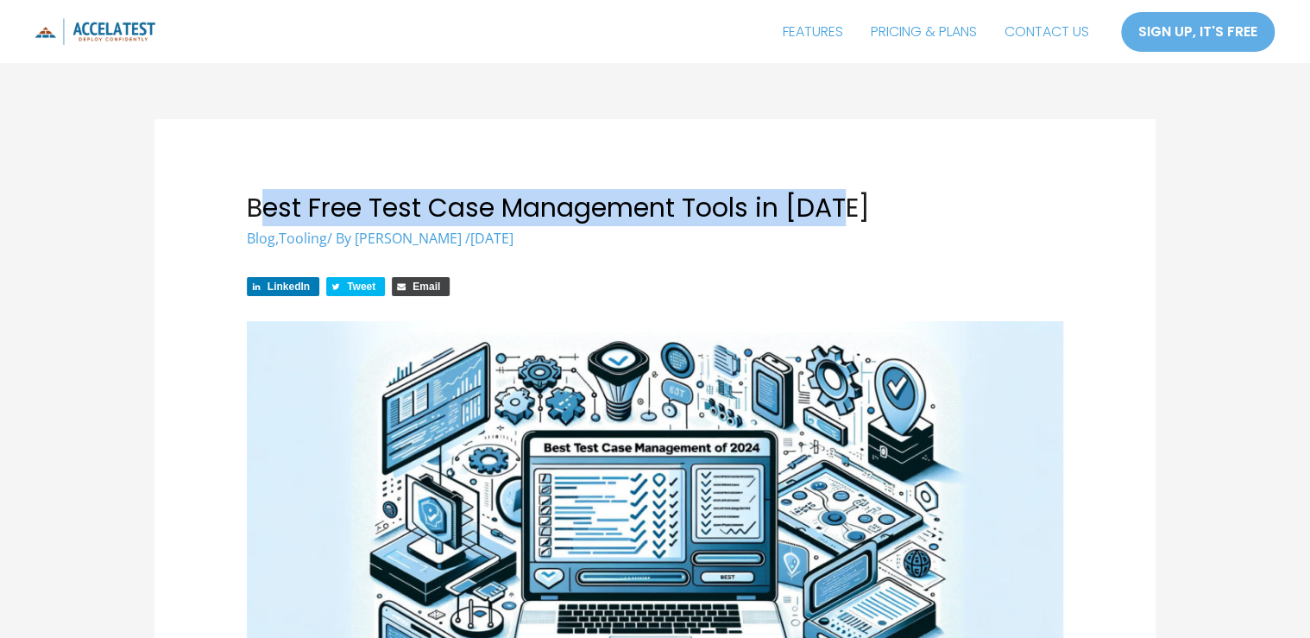
drag, startPoint x: 286, startPoint y: 244, endPoint x: 1018, endPoint y: 254, distance: 732.6
click at [1018, 223] on h1 "Best Free Test Case Management Tools in [DATE]" at bounding box center [655, 207] width 817 height 31
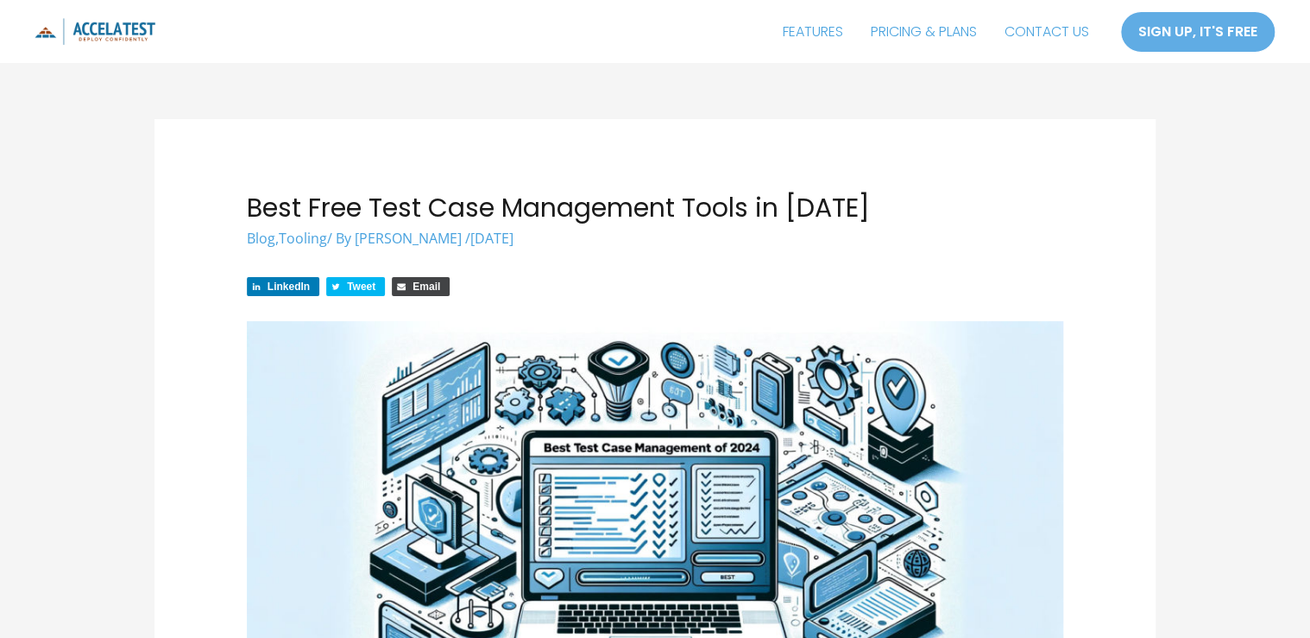
drag, startPoint x: 1018, startPoint y: 254, endPoint x: 846, endPoint y: 308, distance: 180.9
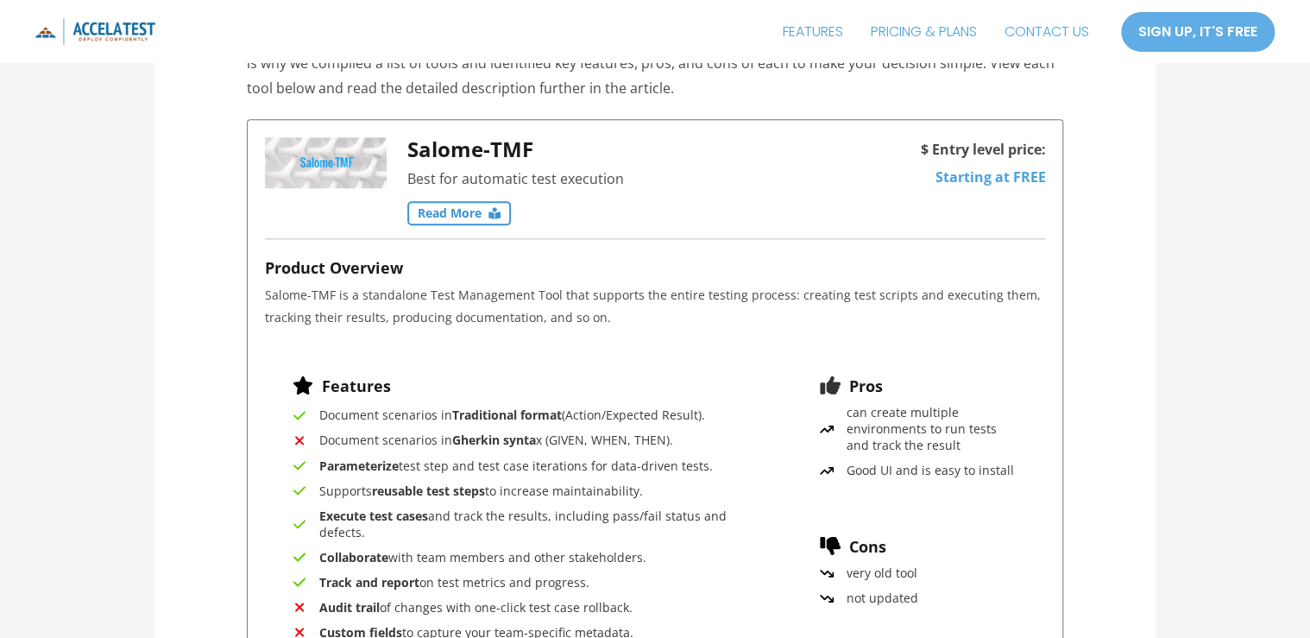
scroll to position [897, 0]
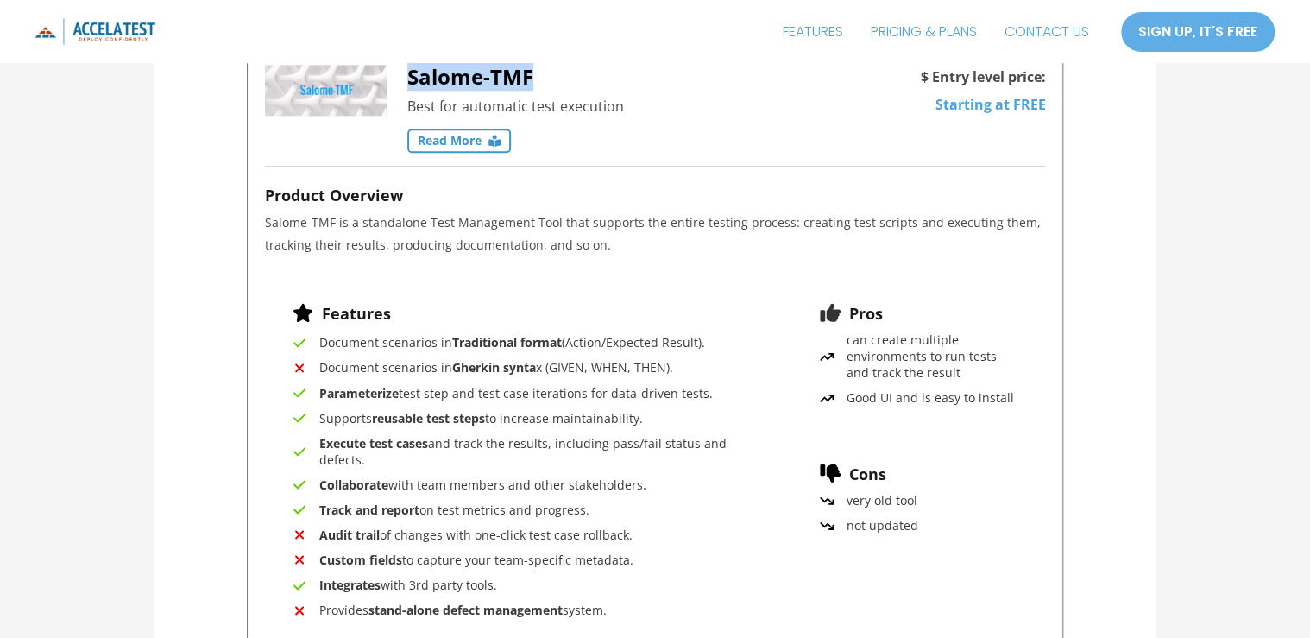
drag, startPoint x: 425, startPoint y: 173, endPoint x: 570, endPoint y: 173, distance: 145.8
click at [570, 90] on h3 "Salome-TMF" at bounding box center [619, 77] width 425 height 25
drag, startPoint x: 570, startPoint y: 173, endPoint x: 629, endPoint y: 192, distance: 61.7
click at [631, 120] on p "Best for automatic test execution" at bounding box center [619, 107] width 425 height 26
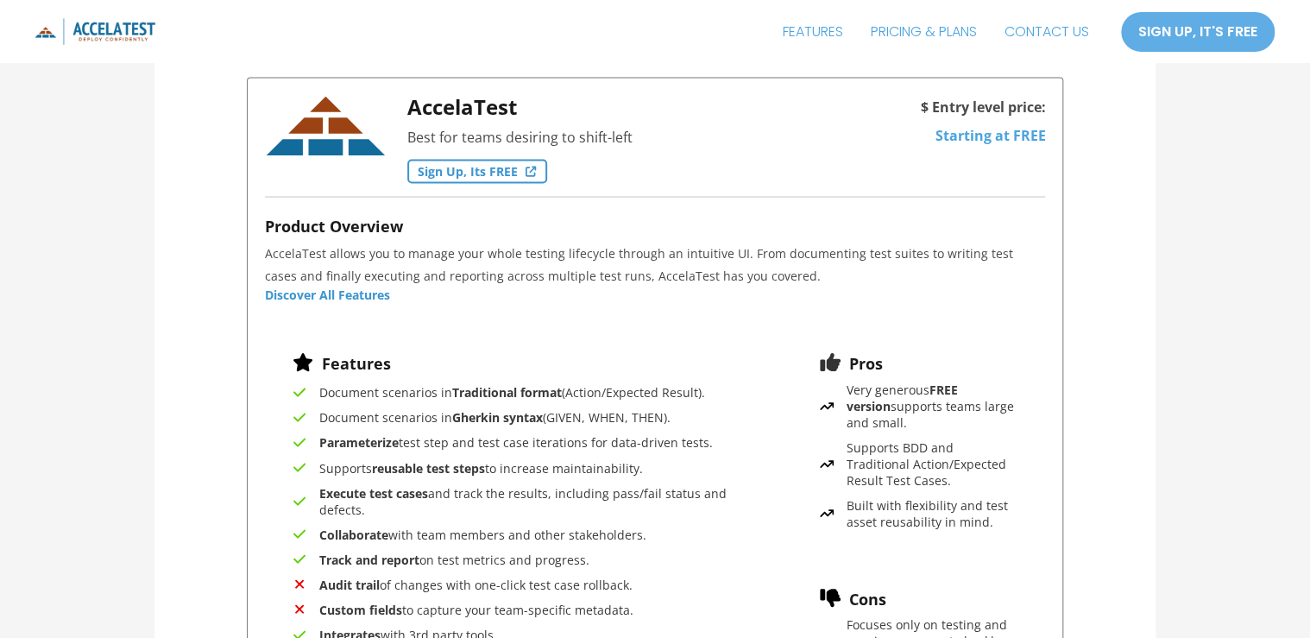
scroll to position [1519, 0]
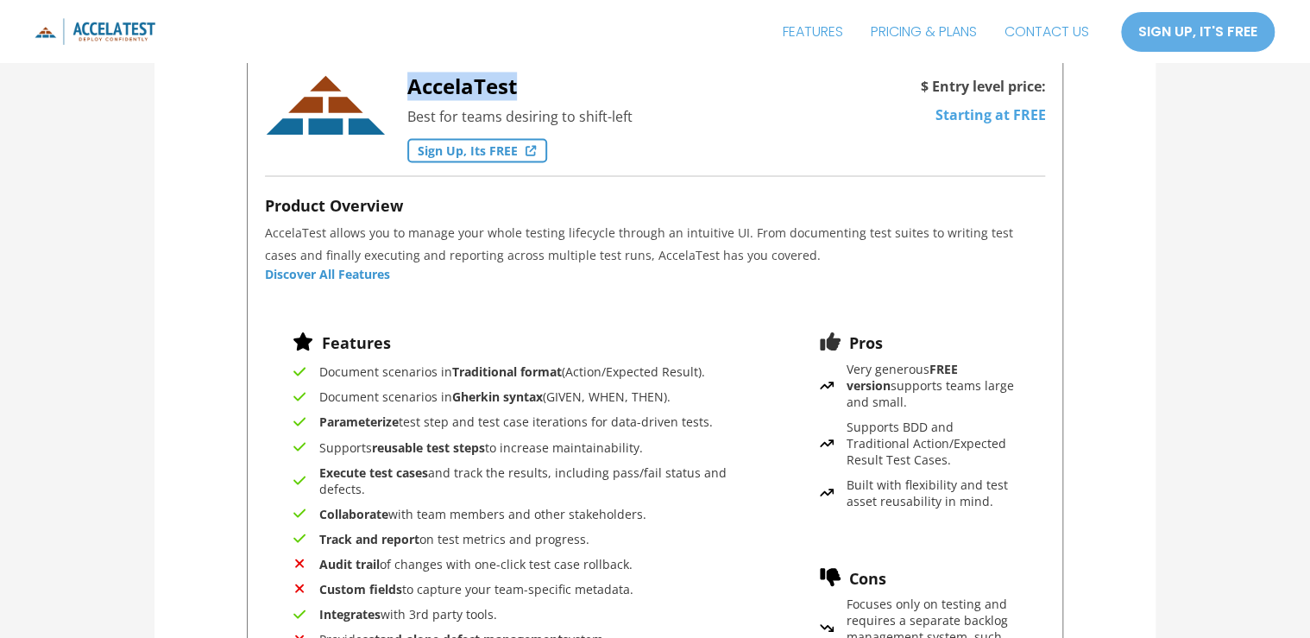
drag, startPoint x: 421, startPoint y: 285, endPoint x: 576, endPoint y: 286, distance: 154.5
click at [576, 175] on div "AccelaTest Best for teams desiring to shift-left Sign up, its FREE" at bounding box center [549, 124] width 569 height 101
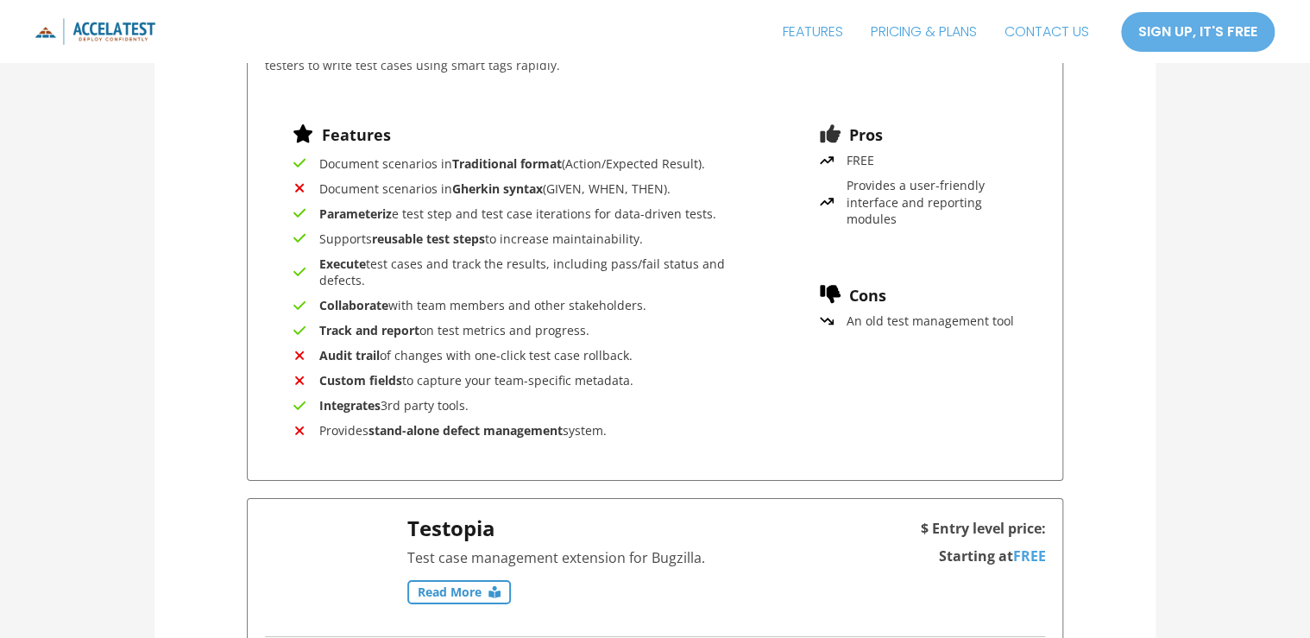
scroll to position [2554, 0]
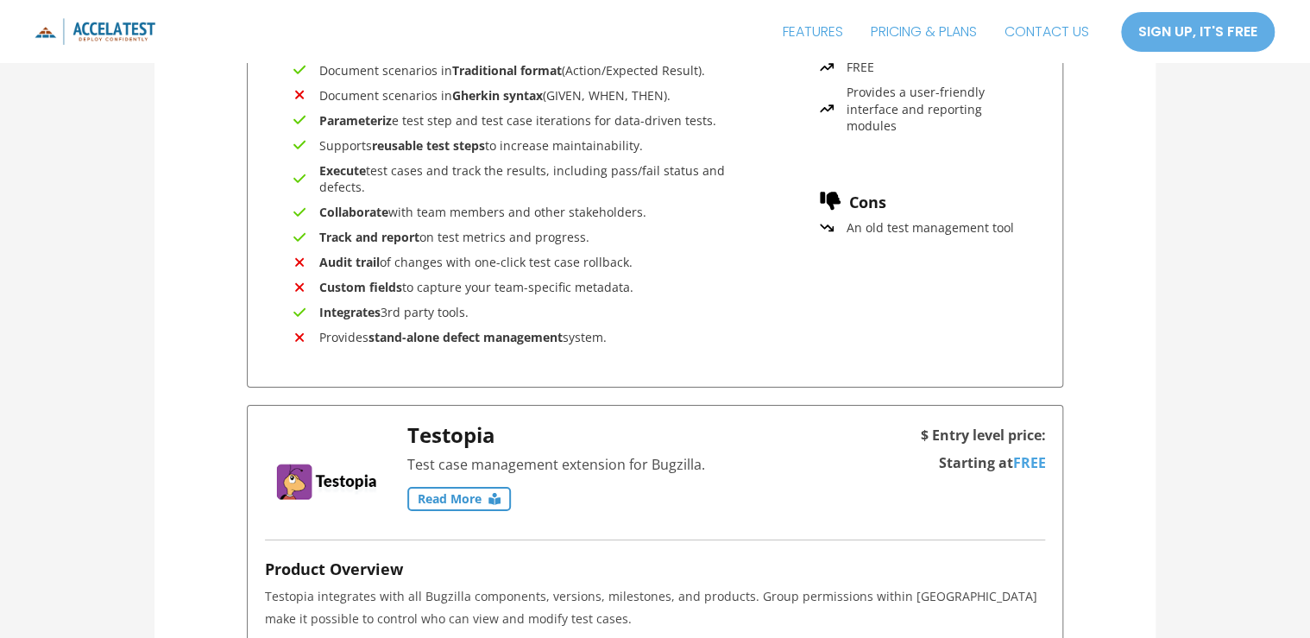
drag, startPoint x: 418, startPoint y: 176, endPoint x: 552, endPoint y: 170, distance: 134.7
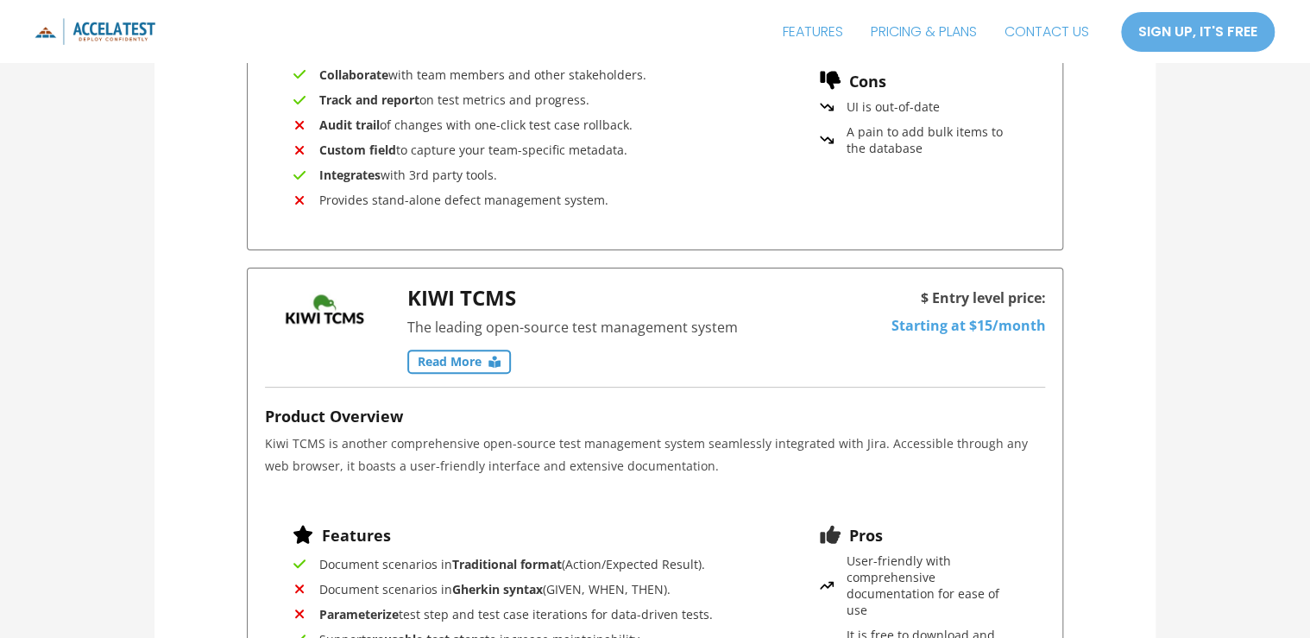
scroll to position [3313, 0]
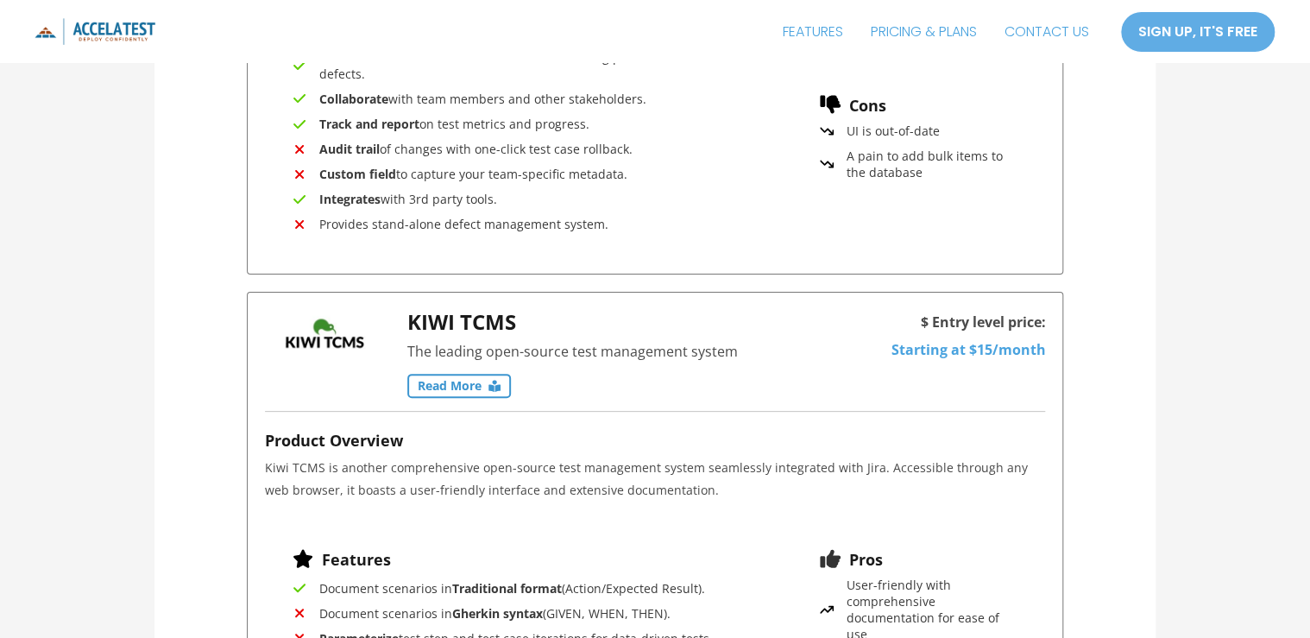
drag, startPoint x: 425, startPoint y: 138, endPoint x: 569, endPoint y: 147, distance: 144.4
drag, startPoint x: 569, startPoint y: 147, endPoint x: 580, endPoint y: 172, distance: 27.4
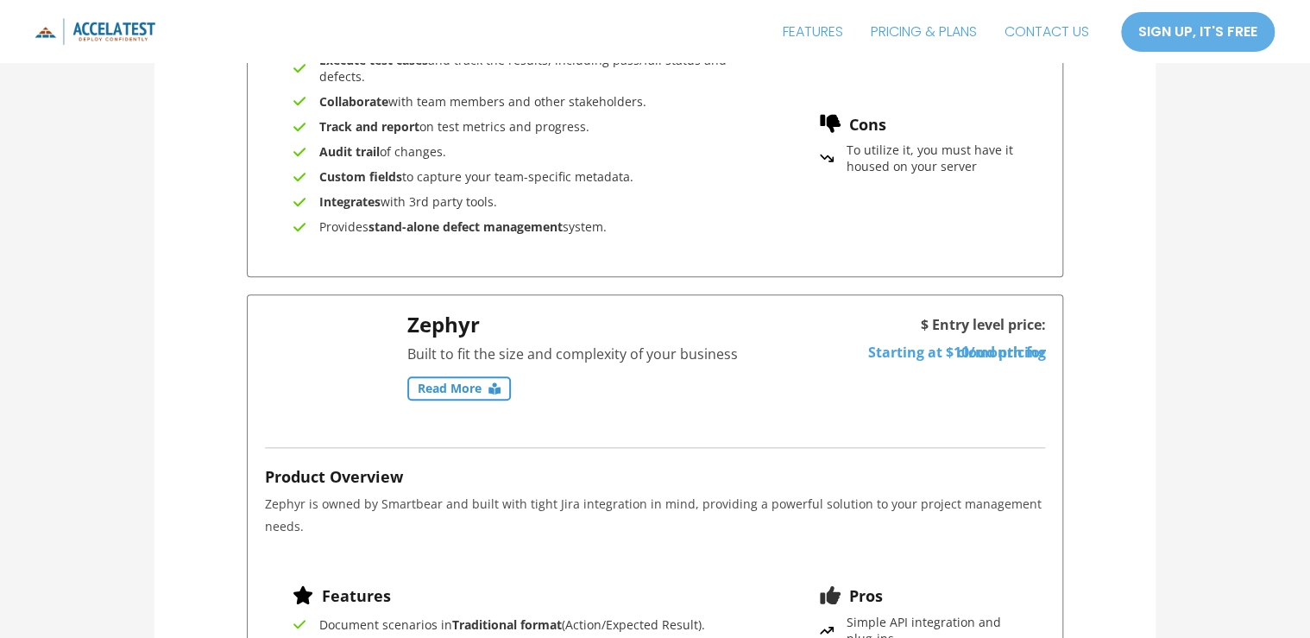
scroll to position [4004, 0]
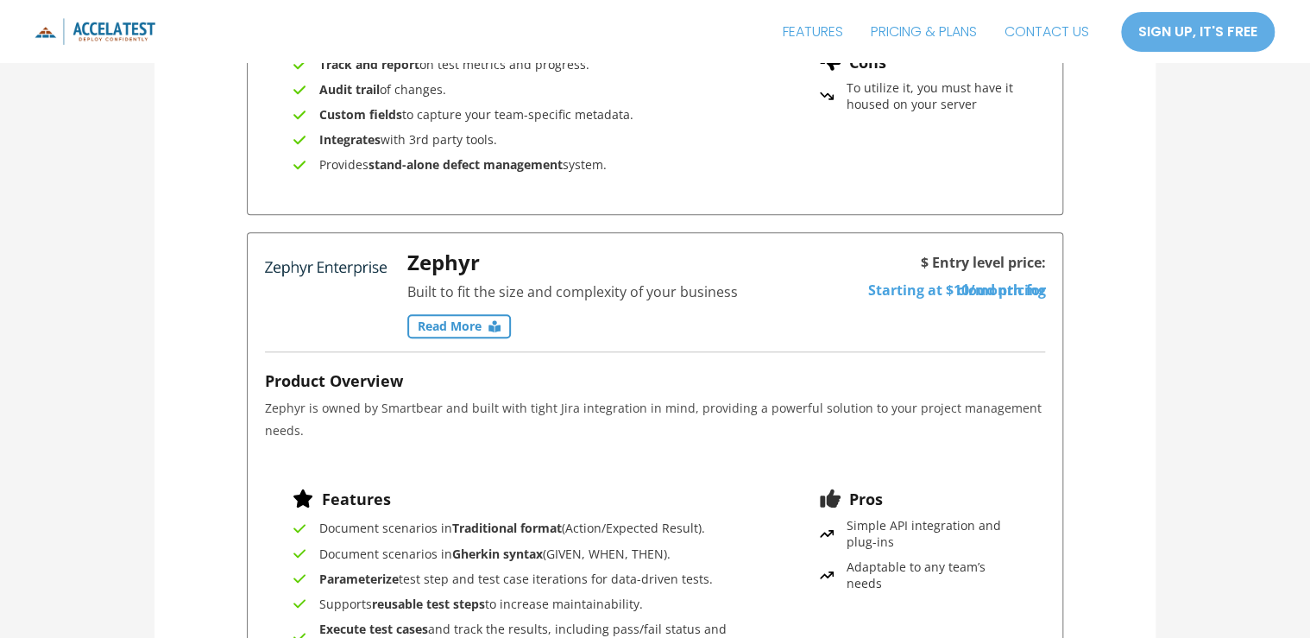
drag, startPoint x: 421, startPoint y: 215, endPoint x: 536, endPoint y: 225, distance: 115.2
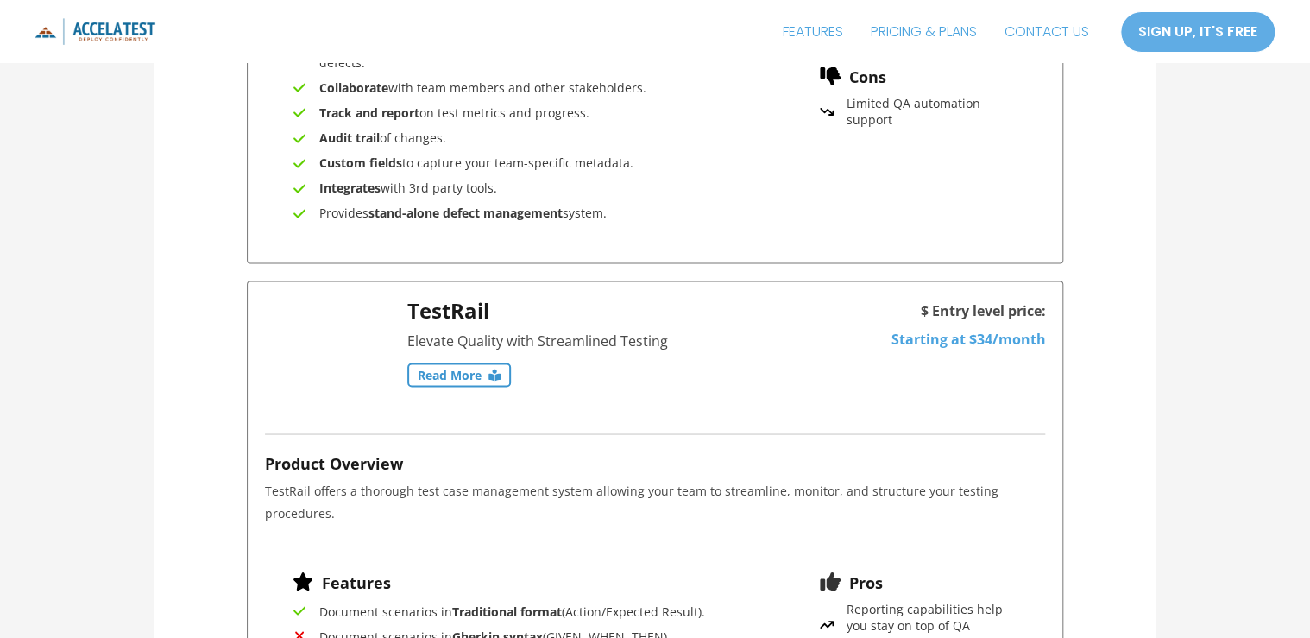
scroll to position [4694, 0]
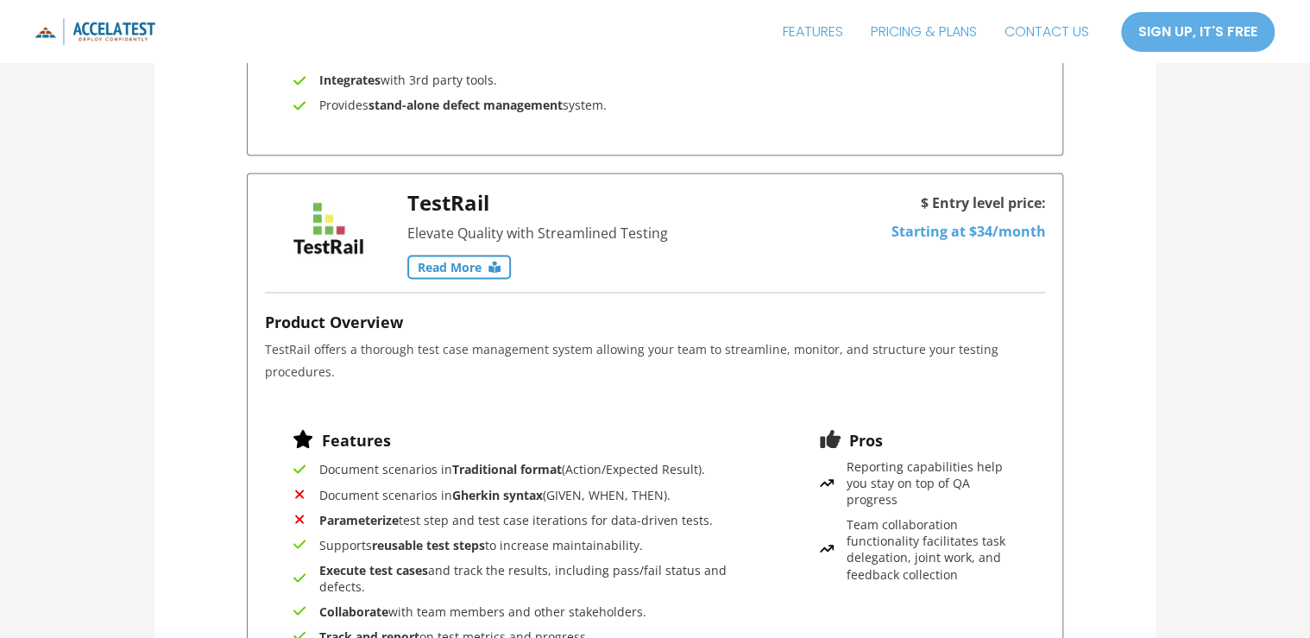
drag, startPoint x: 419, startPoint y: 267, endPoint x: 484, endPoint y: 267, distance: 64.7
drag, startPoint x: 484, startPoint y: 267, endPoint x: 509, endPoint y: 285, distance: 30.9
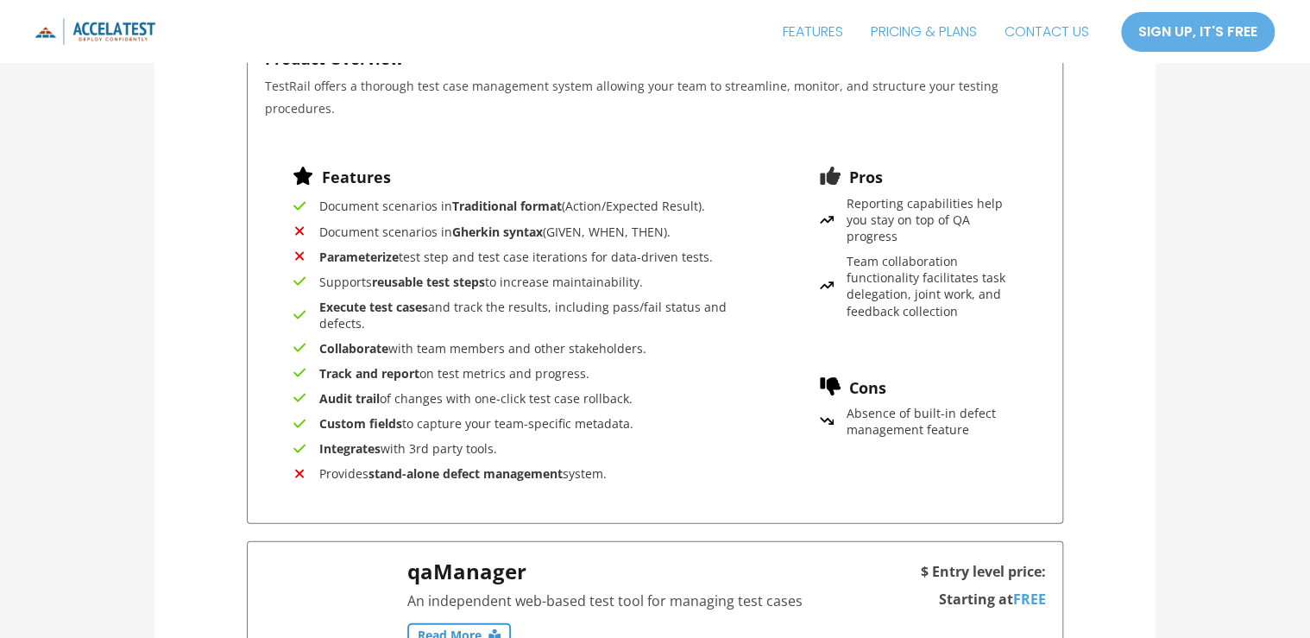
scroll to position [4970, 0]
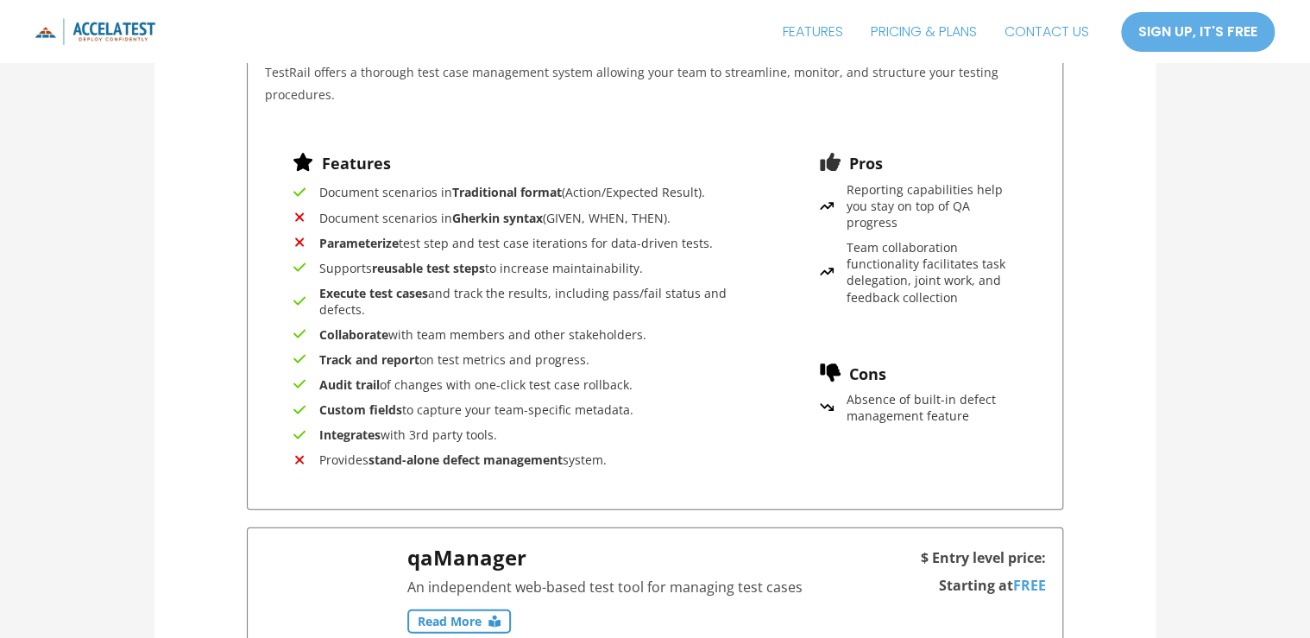
drag, startPoint x: 286, startPoint y: 142, endPoint x: 571, endPoint y: 175, distance: 286.7
drag, startPoint x: 571, startPoint y: 175, endPoint x: 602, endPoint y: 213, distance: 49.1
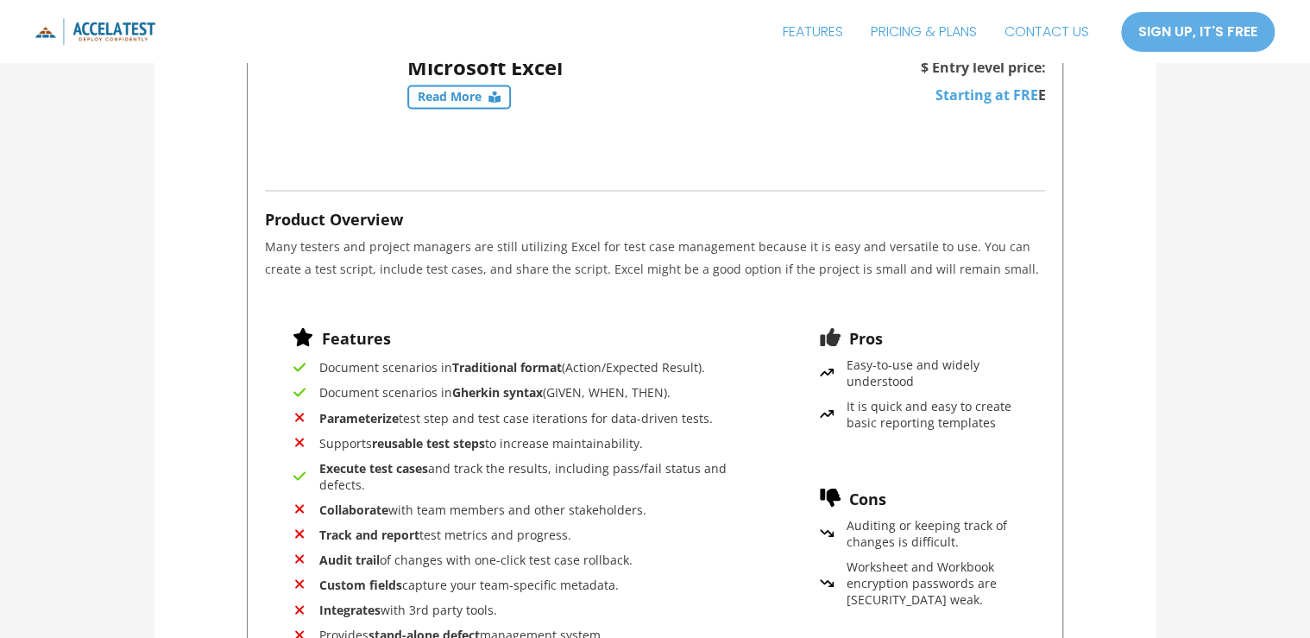
scroll to position [11597, 0]
